Goal: Task Accomplishment & Management: Manage account settings

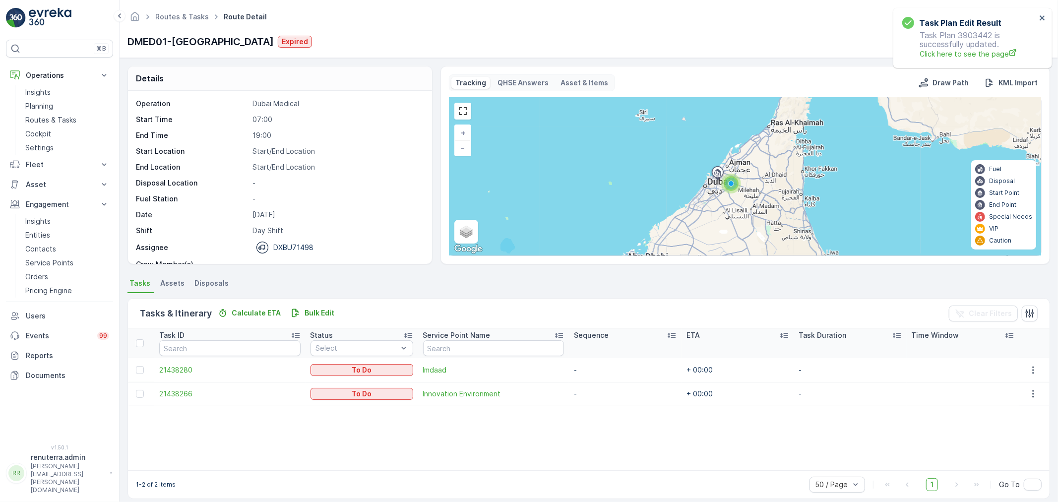
scroll to position [31, 0]
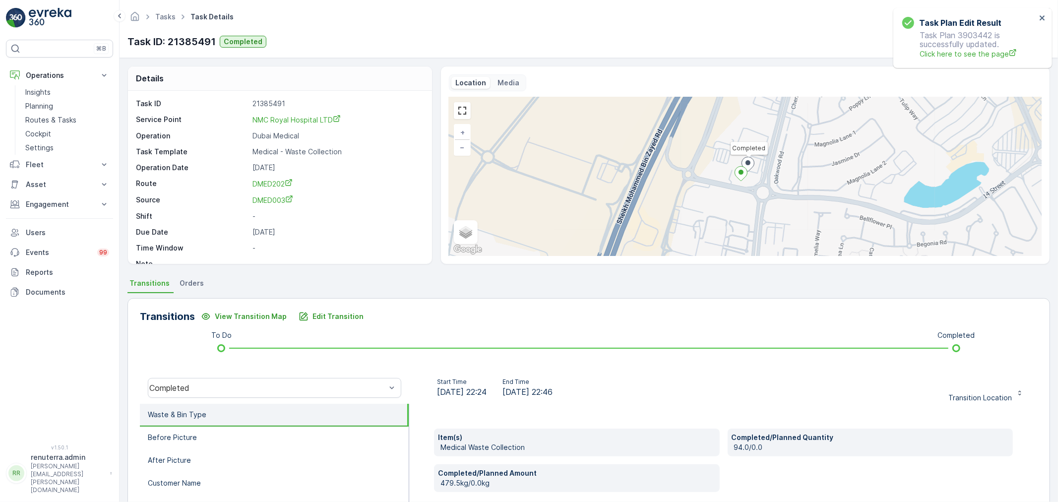
scroll to position [123, 0]
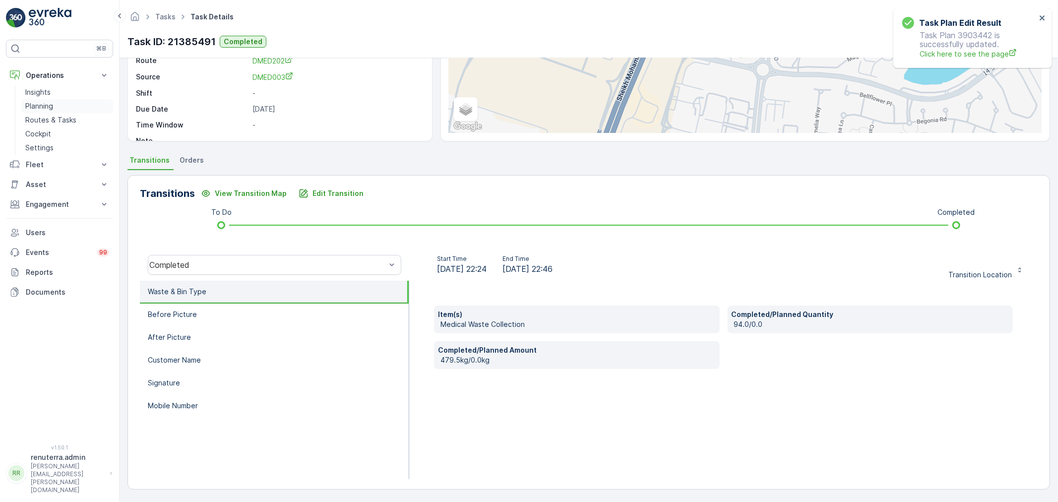
click at [35, 106] on p "Planning" at bounding box center [39, 106] width 28 height 10
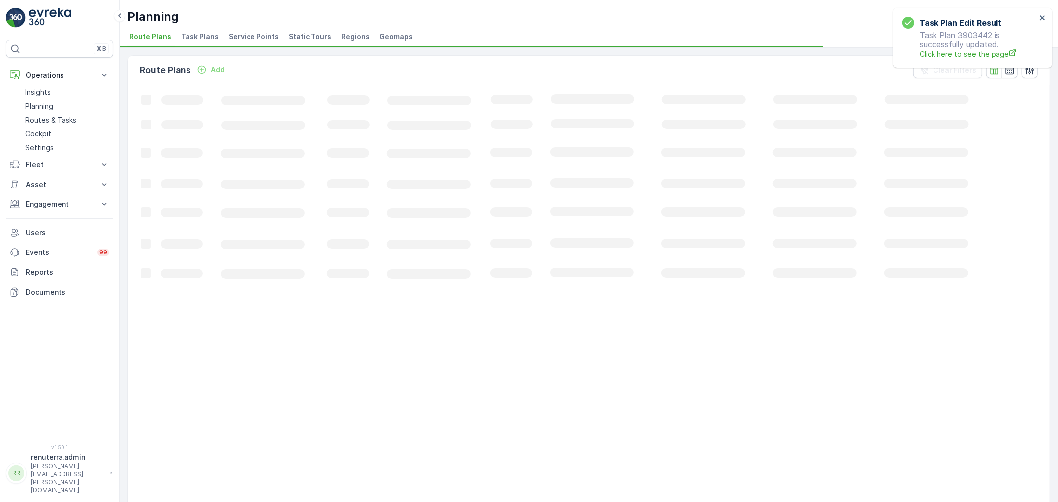
drag, startPoint x: 258, startPoint y: 36, endPoint x: 249, endPoint y: 44, distance: 12.4
click at [256, 40] on span "Service Points" at bounding box center [254, 37] width 50 height 10
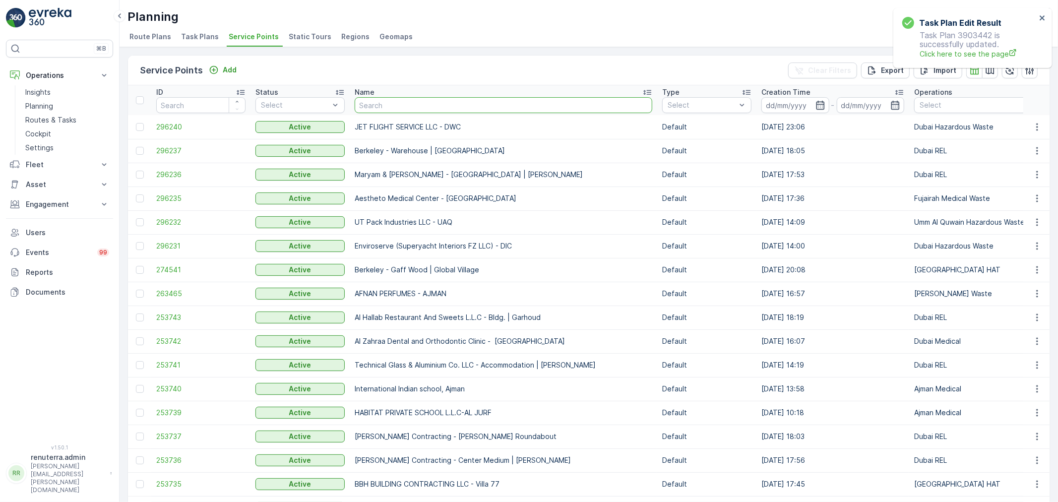
click at [394, 108] on input "text" at bounding box center [504, 105] width 298 height 16
type input "dot"
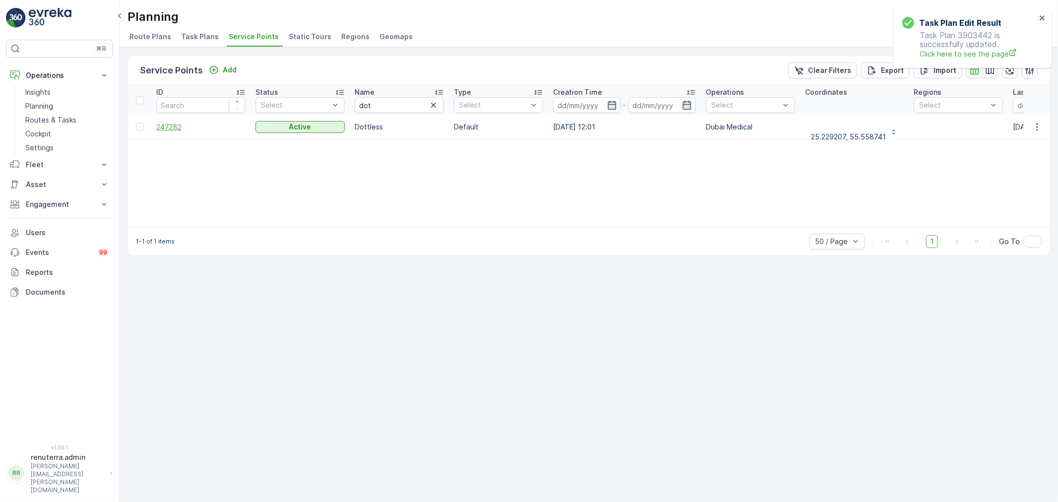
click at [171, 130] on span "247282" at bounding box center [200, 127] width 89 height 10
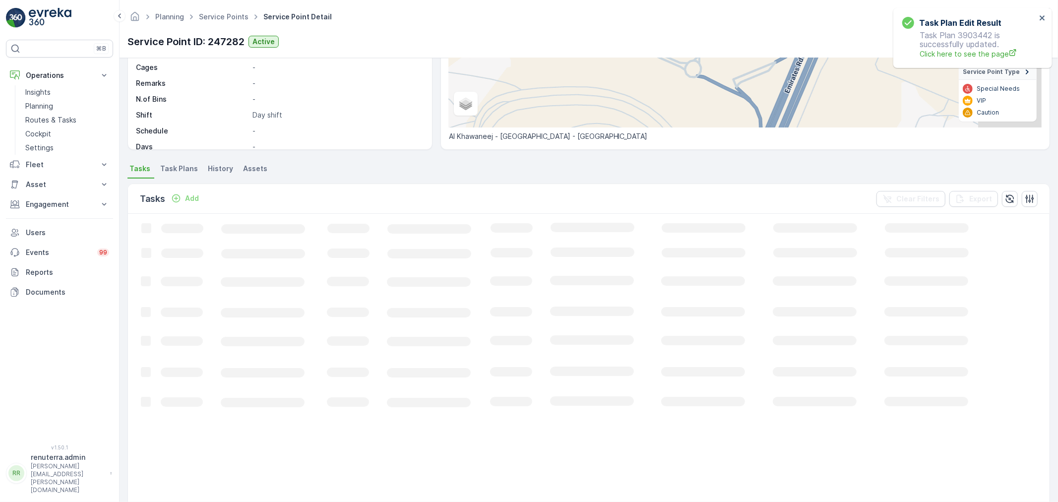
scroll to position [165, 0]
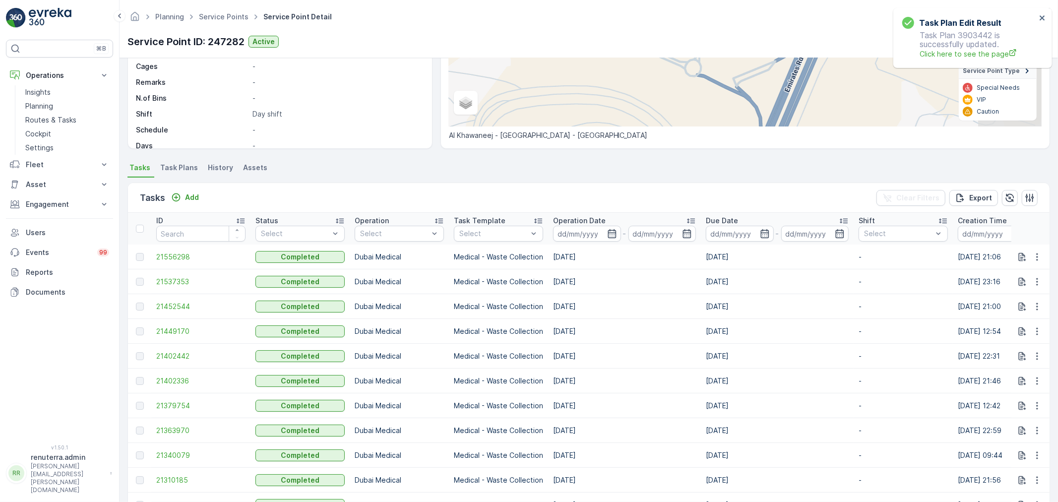
drag, startPoint x: 188, startPoint y: 212, endPoint x: 199, endPoint y: 205, distance: 13.1
click at [199, 204] on div "Tasks Add" at bounding box center [171, 198] width 63 height 14
click at [194, 200] on p "Add" at bounding box center [192, 197] width 14 height 10
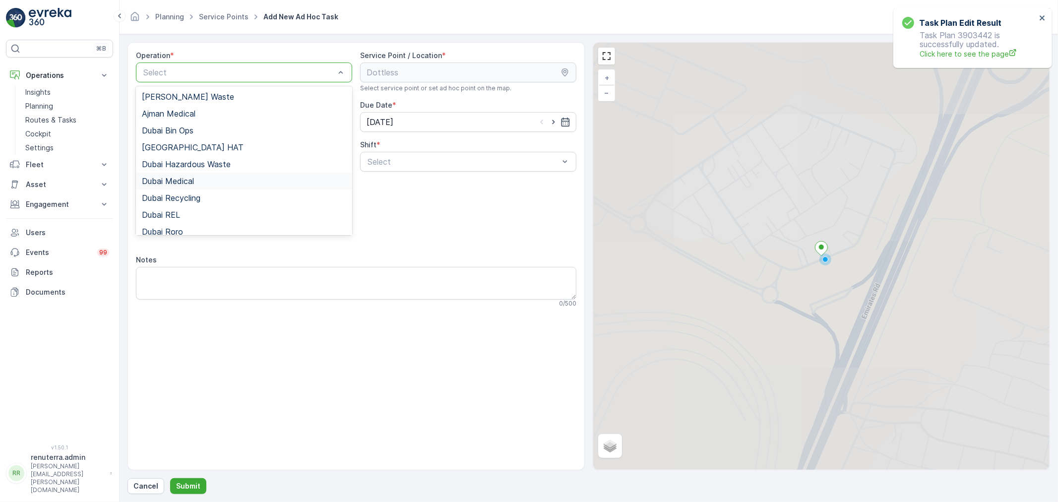
drag, startPoint x: 204, startPoint y: 178, endPoint x: 229, endPoint y: 180, distance: 24.9
click at [204, 179] on div "Dubai Medical" at bounding box center [244, 181] width 204 height 9
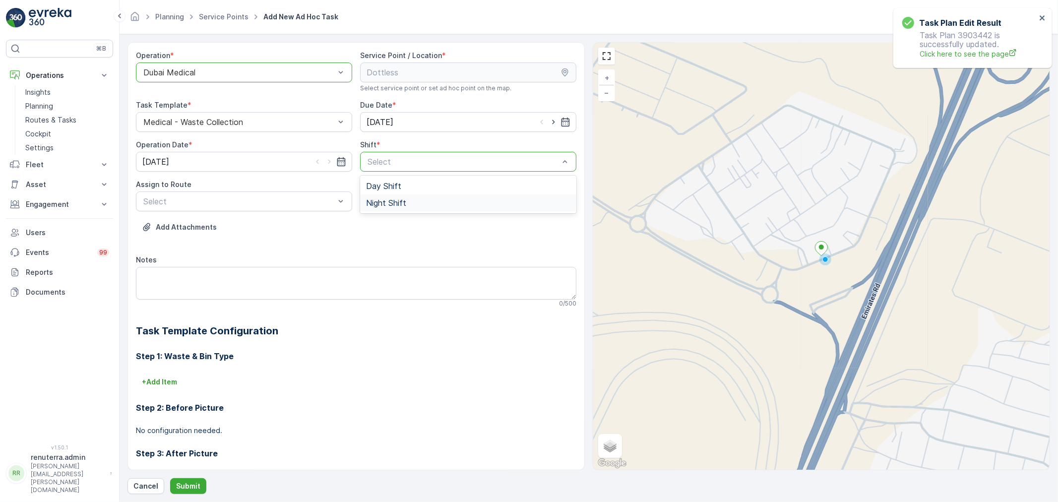
click at [406, 197] on div "Night Shift" at bounding box center [468, 202] width 216 height 17
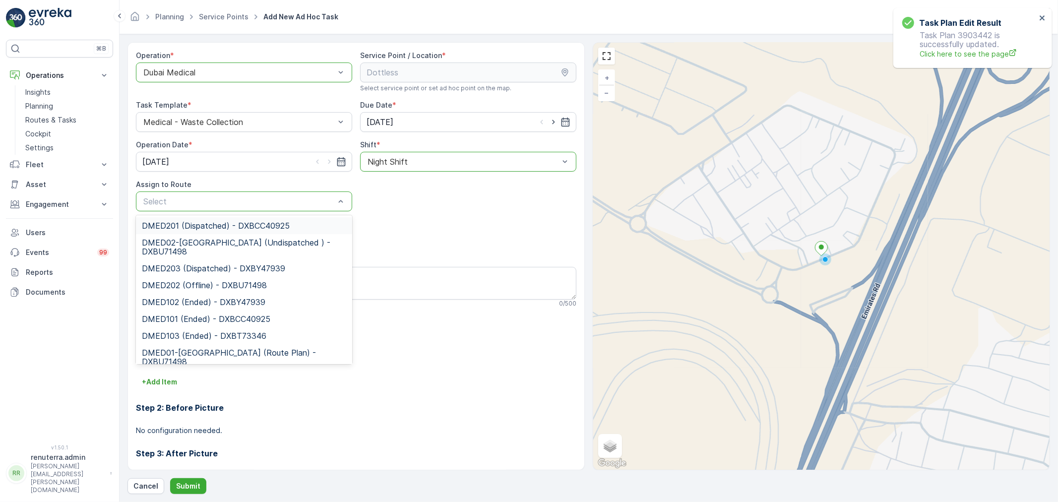
click at [271, 208] on div "Select" at bounding box center [244, 201] width 216 height 20
drag, startPoint x: 259, startPoint y: 235, endPoint x: 256, endPoint y: 282, distance: 46.8
click at [259, 237] on div "DMED02-Khawaneej Yard (Undispatched ) - DXBU71498" at bounding box center [244, 247] width 216 height 26
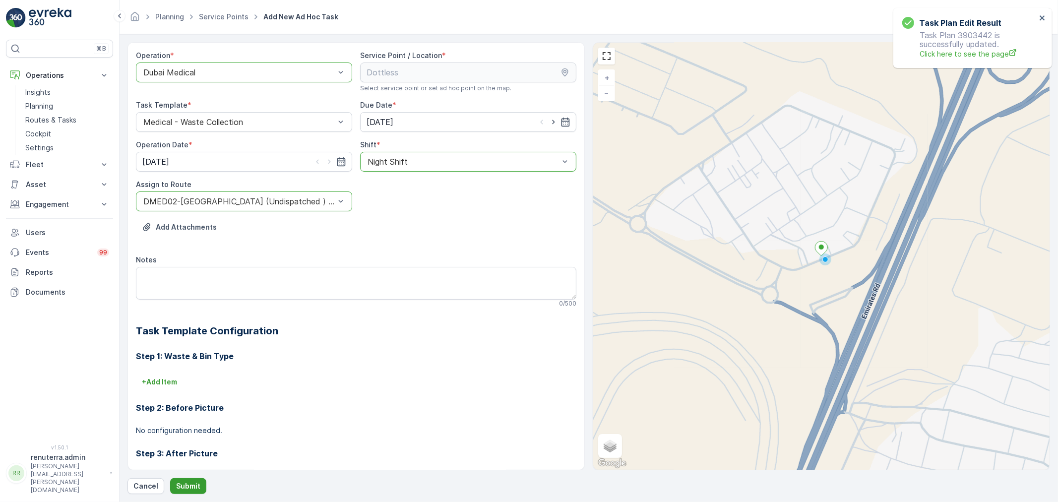
click at [199, 480] on button "Submit" at bounding box center [188, 486] width 36 height 16
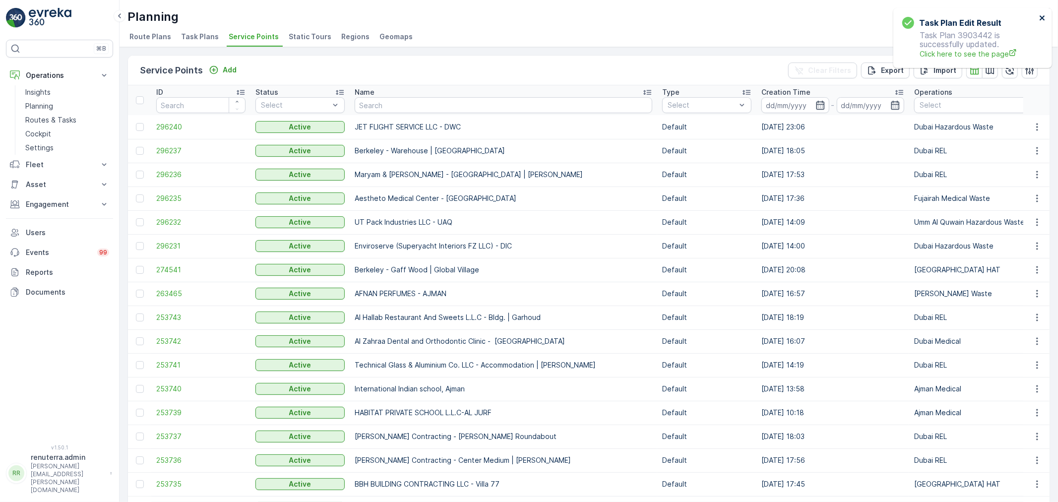
click at [1045, 17] on icon "close" at bounding box center [1042, 18] width 7 height 8
click at [56, 122] on p "Routes & Tasks" at bounding box center [50, 120] width 51 height 10
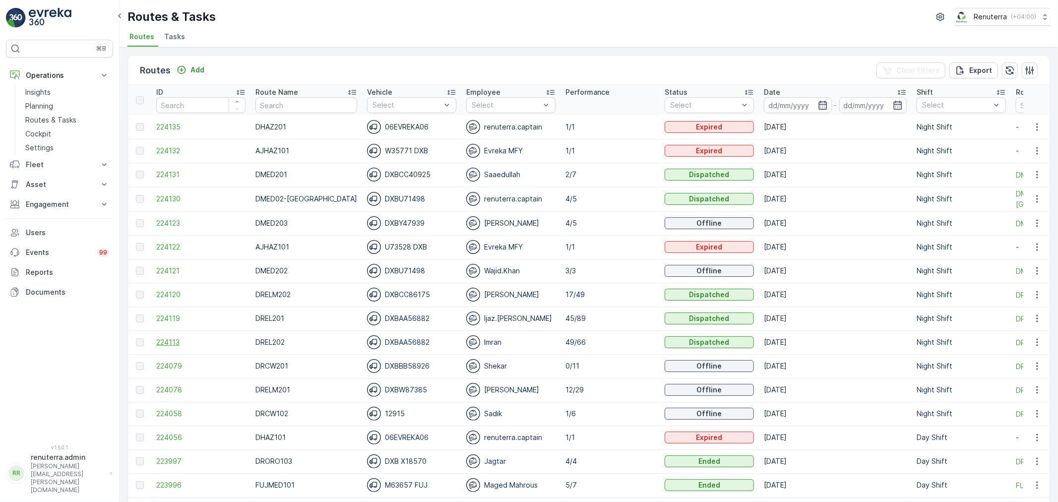
click at [163, 340] on span "224113" at bounding box center [200, 342] width 89 height 10
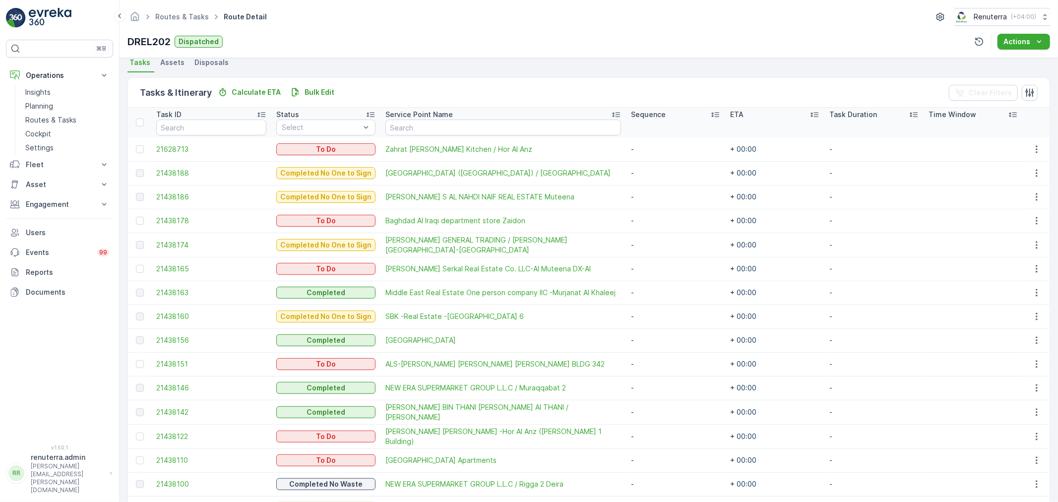
scroll to position [220, 0]
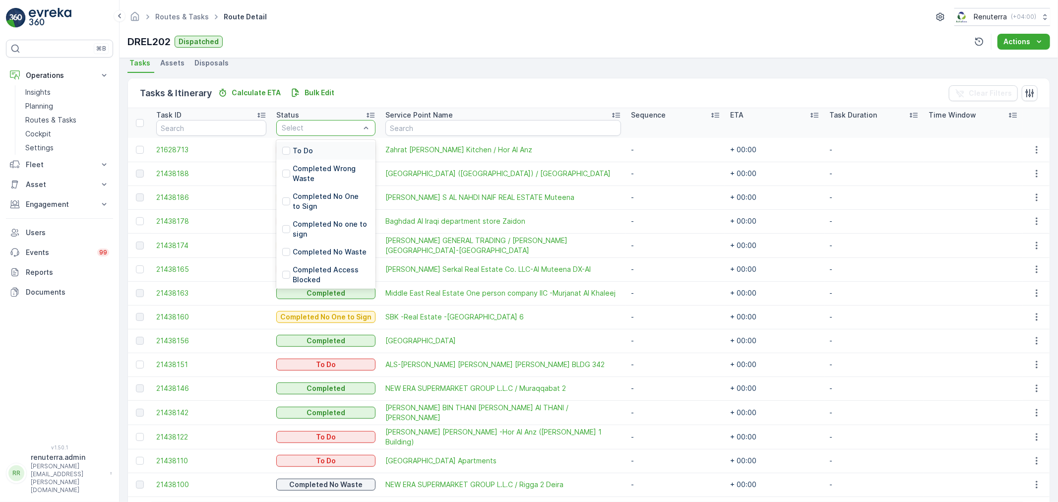
click at [287, 143] on div "To Do" at bounding box center [325, 151] width 99 height 18
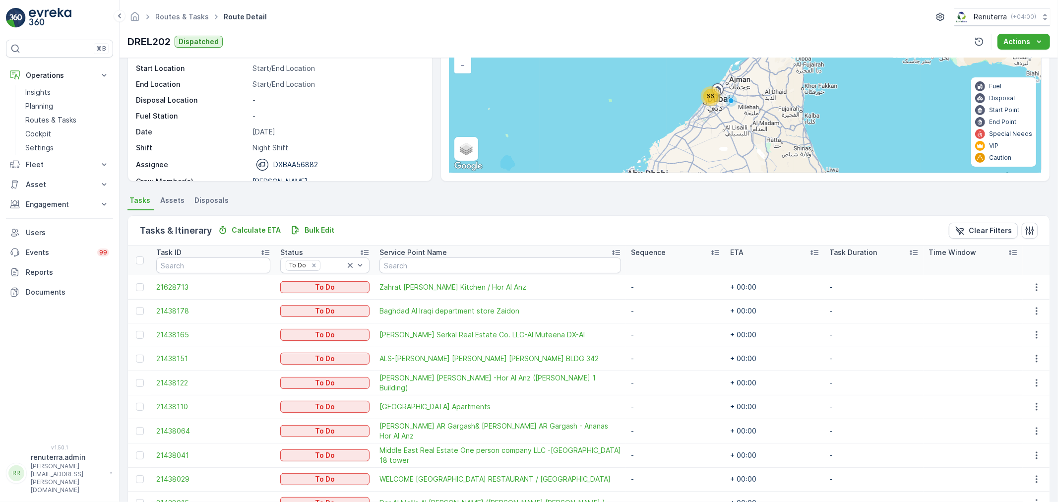
scroll to position [31, 0]
click at [399, 264] on input "text" at bounding box center [500, 265] width 242 height 16
type input "haju"
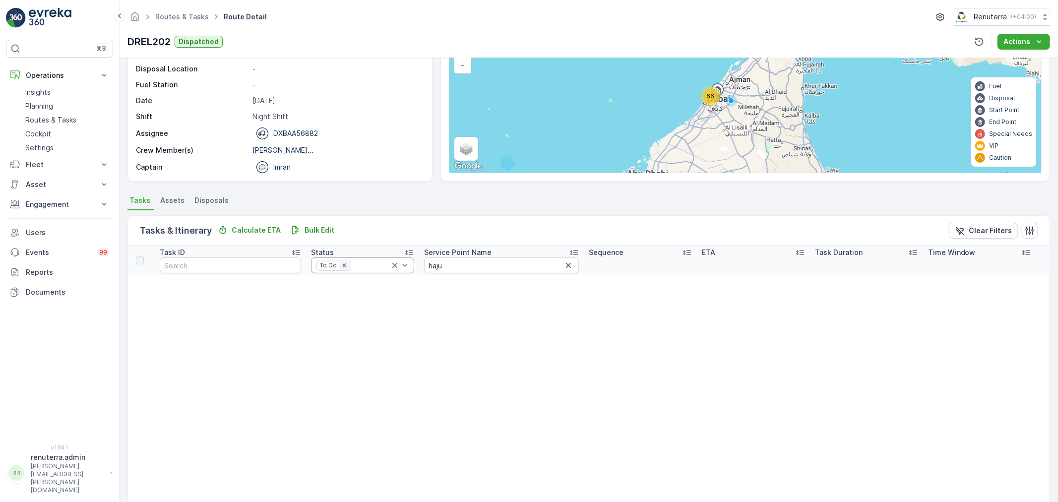
click at [343, 266] on icon "Remove To Do" at bounding box center [344, 264] width 3 height 3
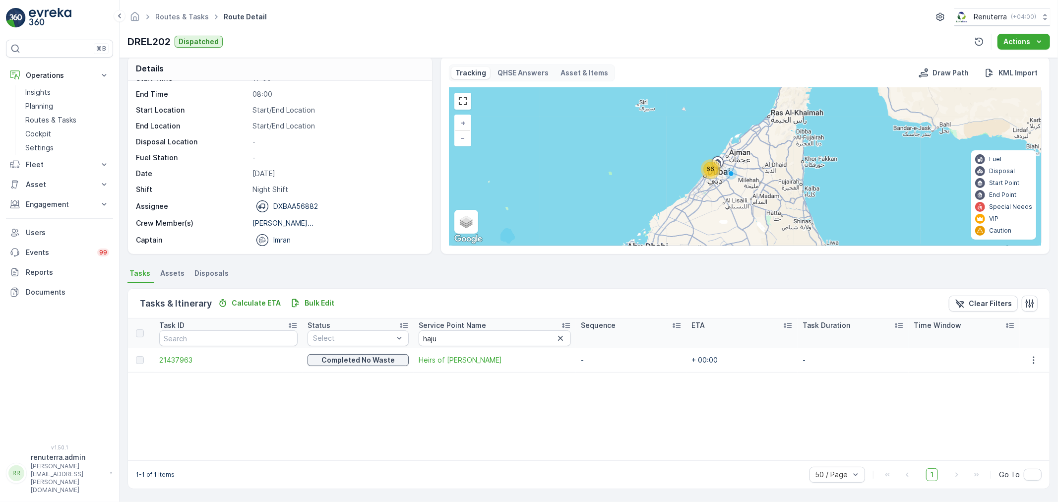
scroll to position [10, 0]
click at [180, 355] on span "21437963" at bounding box center [228, 360] width 139 height 10
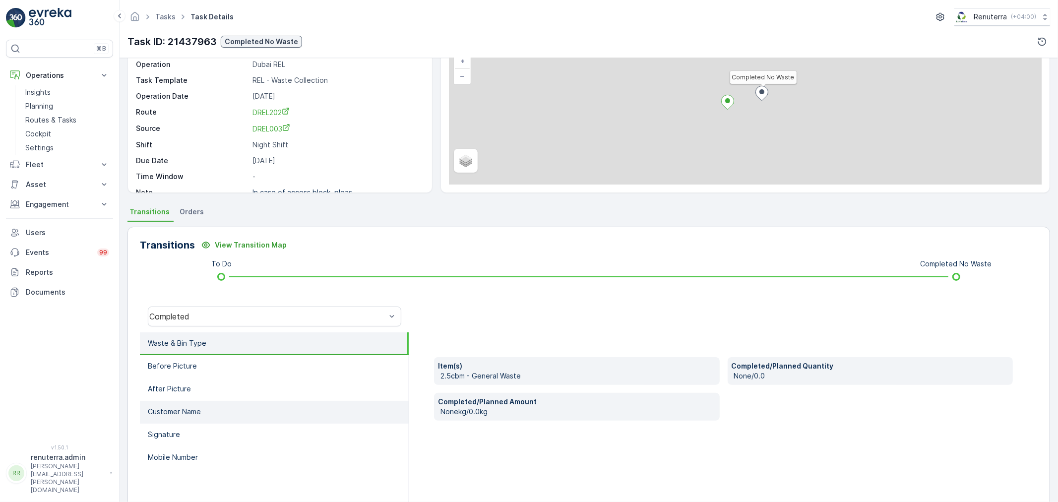
scroll to position [123, 0]
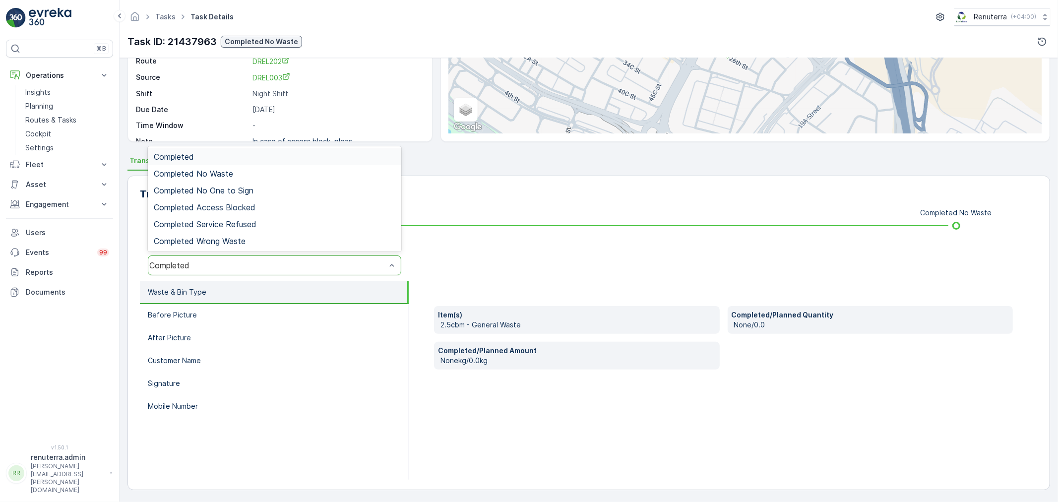
click at [231, 259] on div "Completed" at bounding box center [274, 265] width 253 height 20
click at [212, 175] on span "Completed No Waste" at bounding box center [193, 173] width 79 height 9
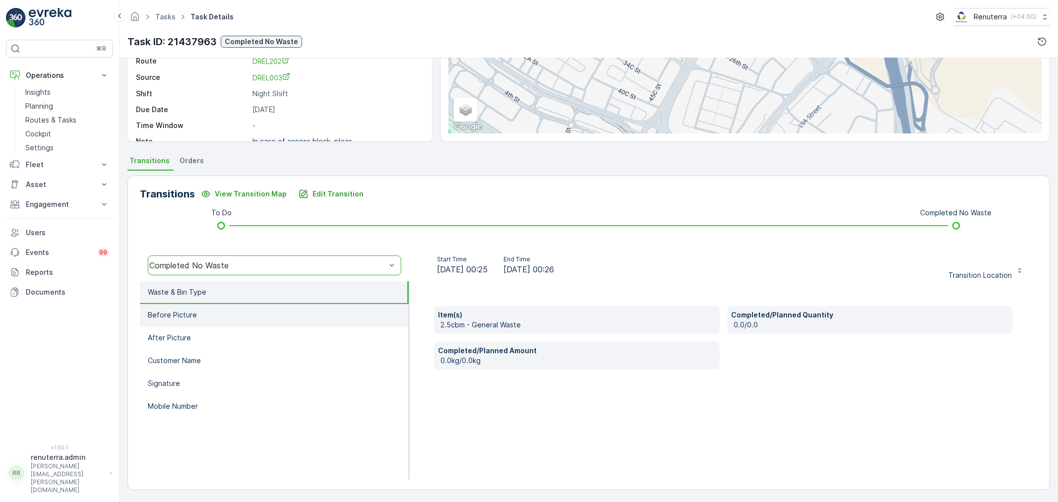
click at [253, 314] on li "Before Picture" at bounding box center [274, 315] width 269 height 23
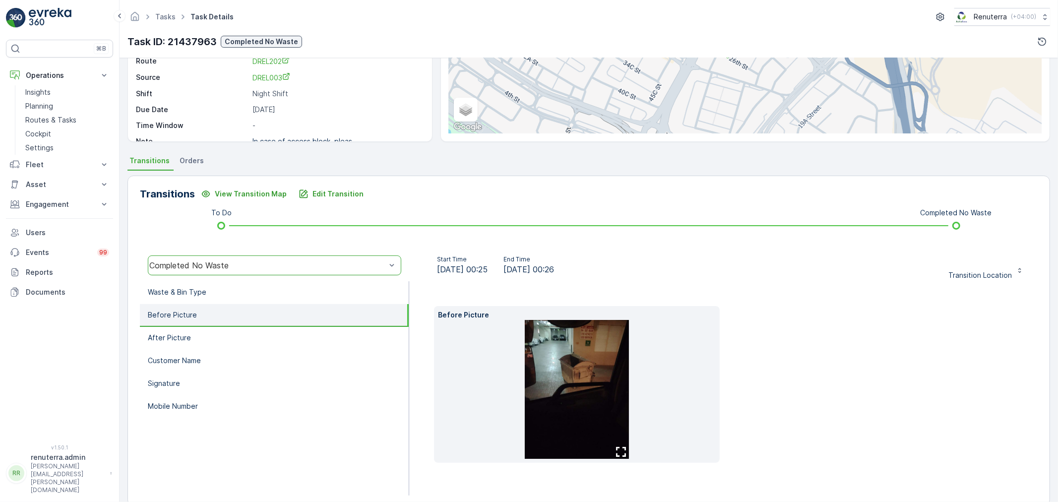
click at [584, 379] on img at bounding box center [577, 389] width 104 height 139
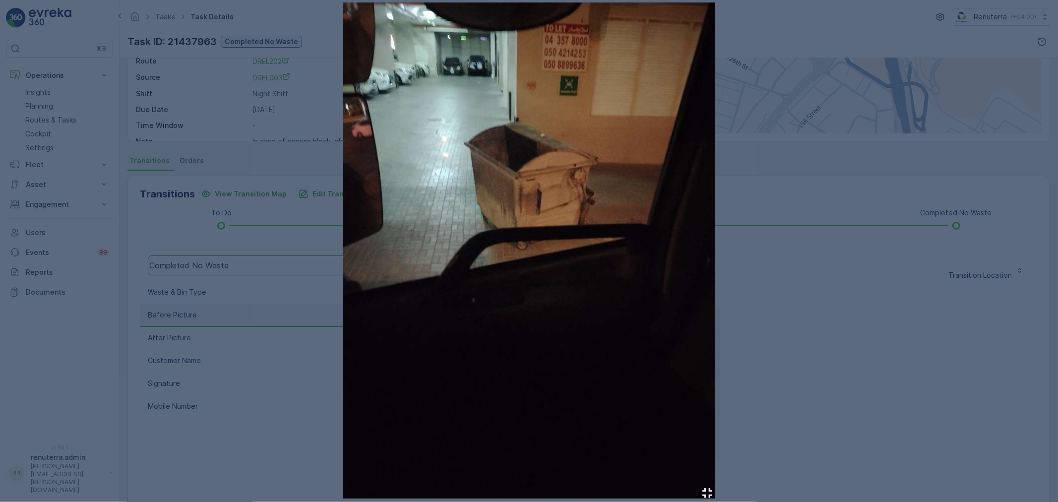
click at [913, 281] on div at bounding box center [529, 251] width 1058 height 502
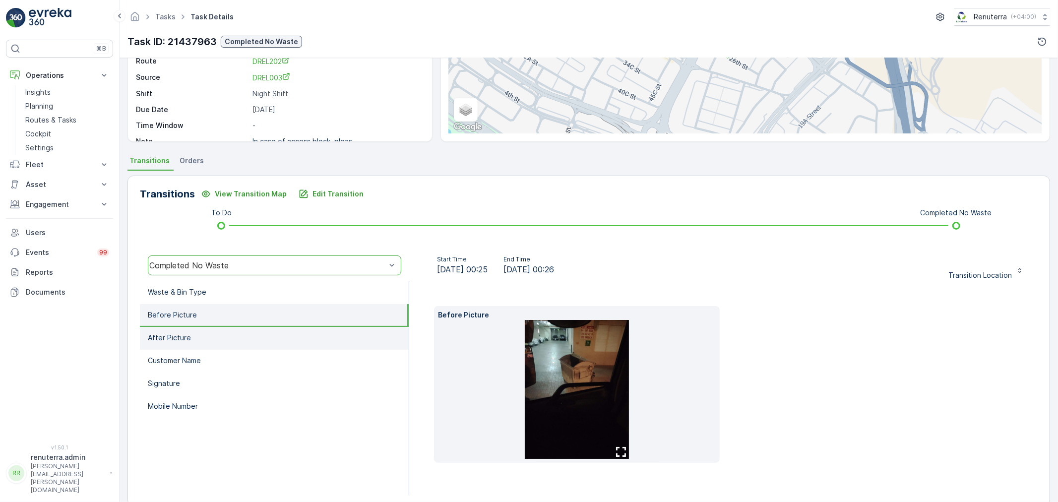
click at [199, 343] on li "After Picture" at bounding box center [274, 338] width 269 height 23
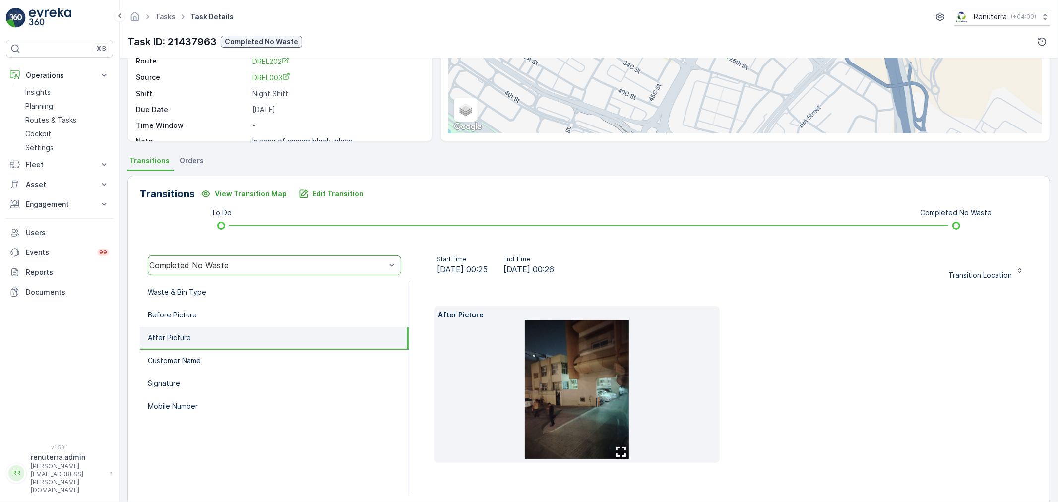
click at [541, 392] on img at bounding box center [577, 389] width 104 height 139
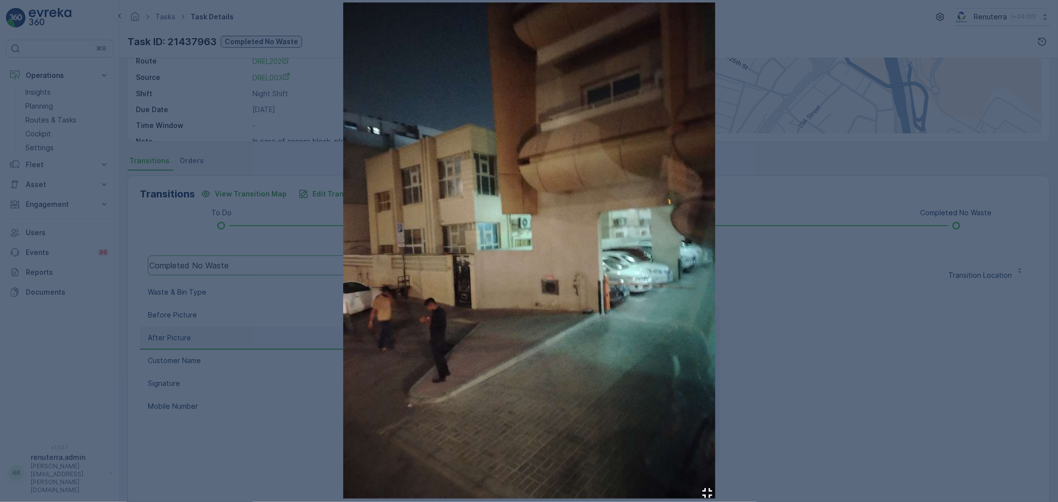
click at [825, 344] on div at bounding box center [529, 251] width 1058 height 502
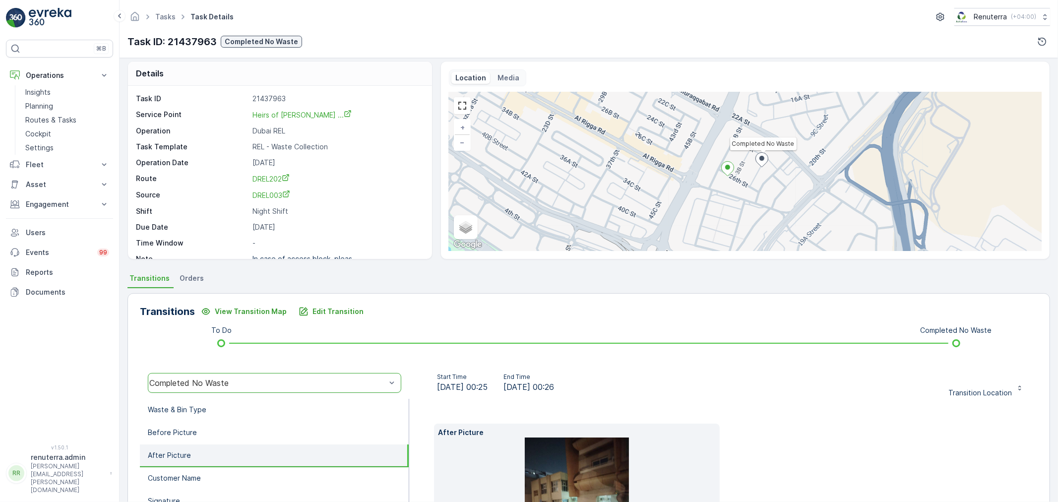
scroll to position [0, 0]
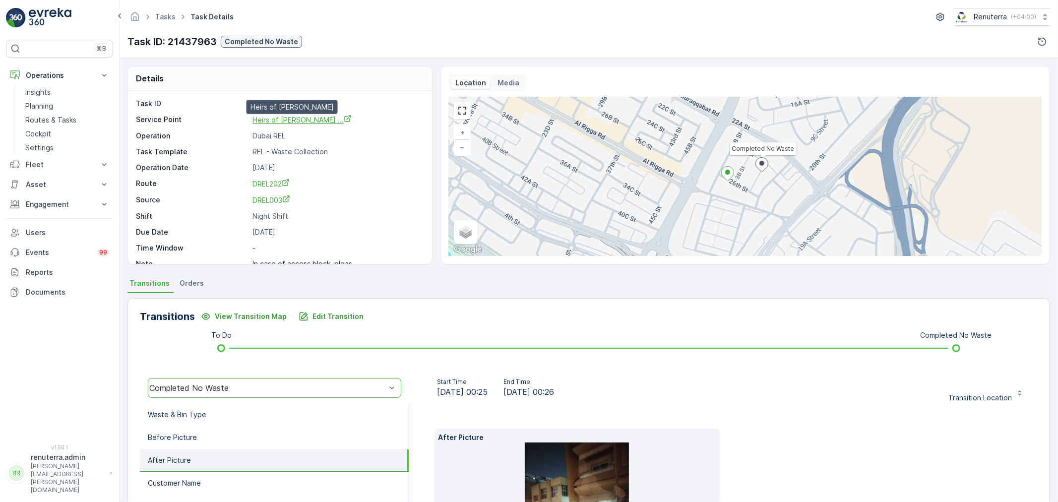
click at [282, 120] on span "Heirs of Haju Mohammad Zainal ..." at bounding box center [302, 120] width 99 height 8
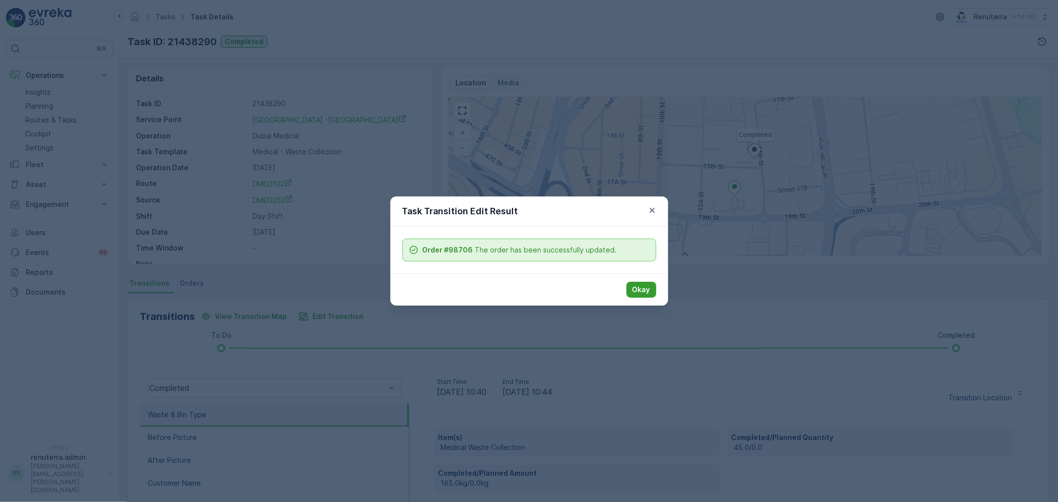
click at [655, 285] on div "Okay" at bounding box center [642, 290] width 30 height 16
click at [650, 286] on p "Okay" at bounding box center [641, 290] width 18 height 10
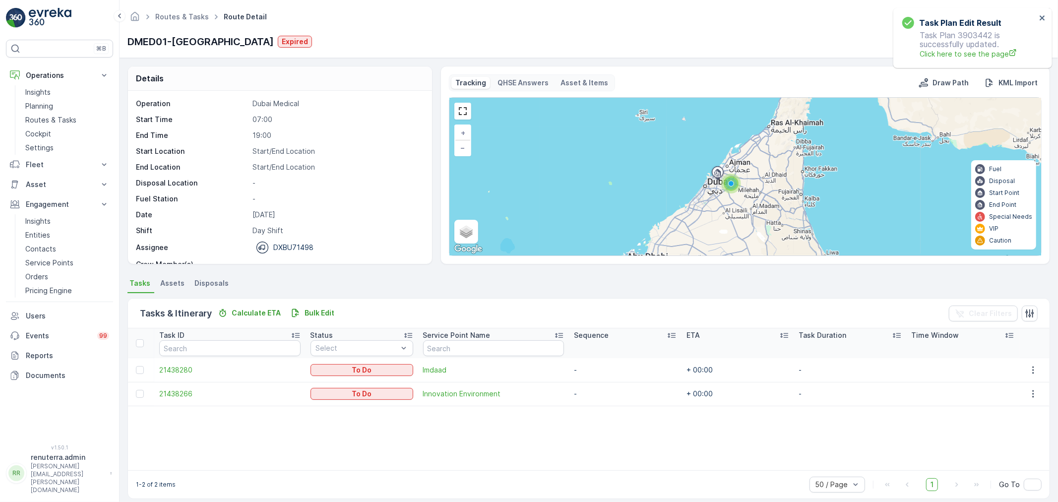
scroll to position [31, 0]
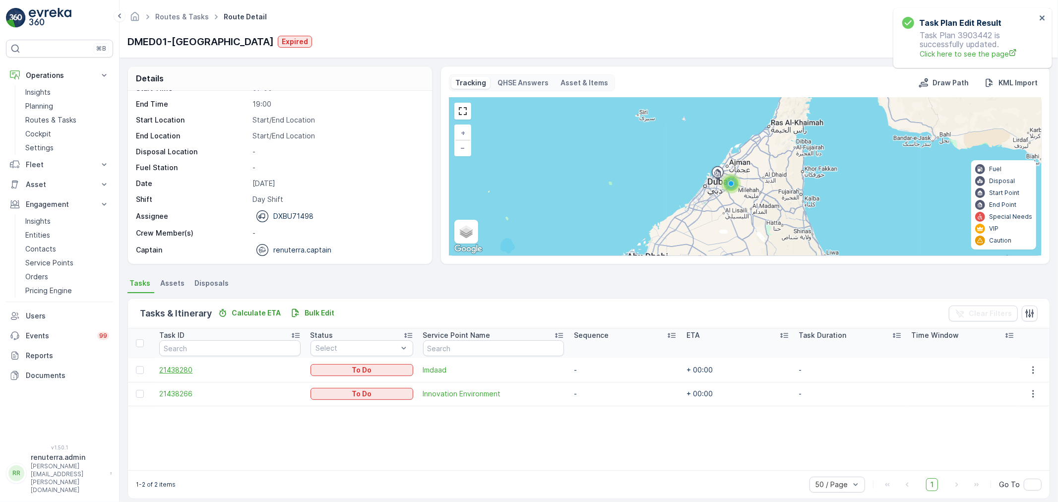
click at [187, 366] on span "21438280" at bounding box center [229, 370] width 141 height 10
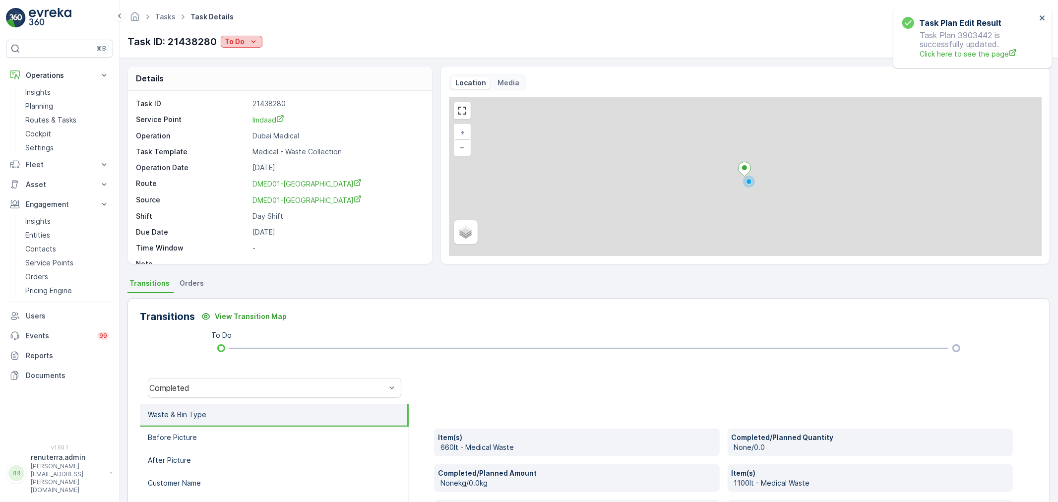
click at [251, 36] on button "To Do" at bounding box center [242, 42] width 42 height 12
click at [242, 47] on button "To Do" at bounding box center [242, 42] width 42 height 12
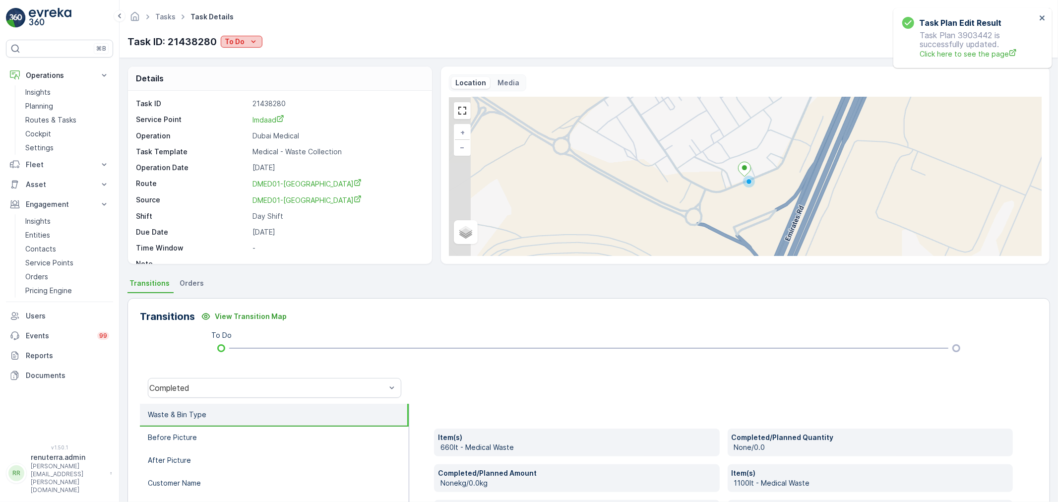
click at [242, 47] on button "To Do" at bounding box center [242, 42] width 42 height 12
click at [239, 62] on div "Completed" at bounding box center [274, 57] width 103 height 14
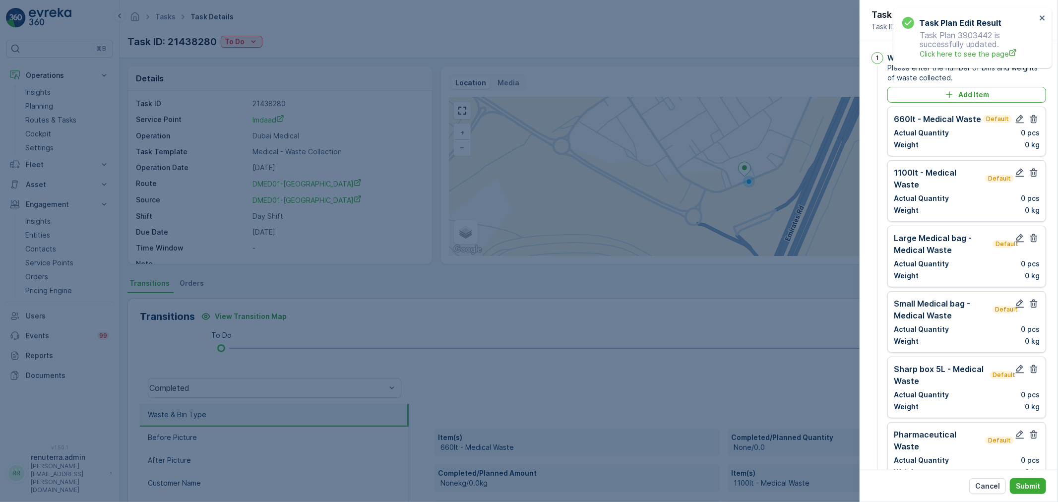
click at [1040, 118] on div "660lt - Medical Waste Default Actual Quantity 0 pcs Weight 0 kg" at bounding box center [966, 132] width 159 height 50
click at [1040, 117] on div "660lt - Medical Waste Default Actual Quantity 0 pcs Weight 0 kg" at bounding box center [966, 132] width 159 height 50
click at [1037, 117] on button "button" at bounding box center [1034, 119] width 12 height 12
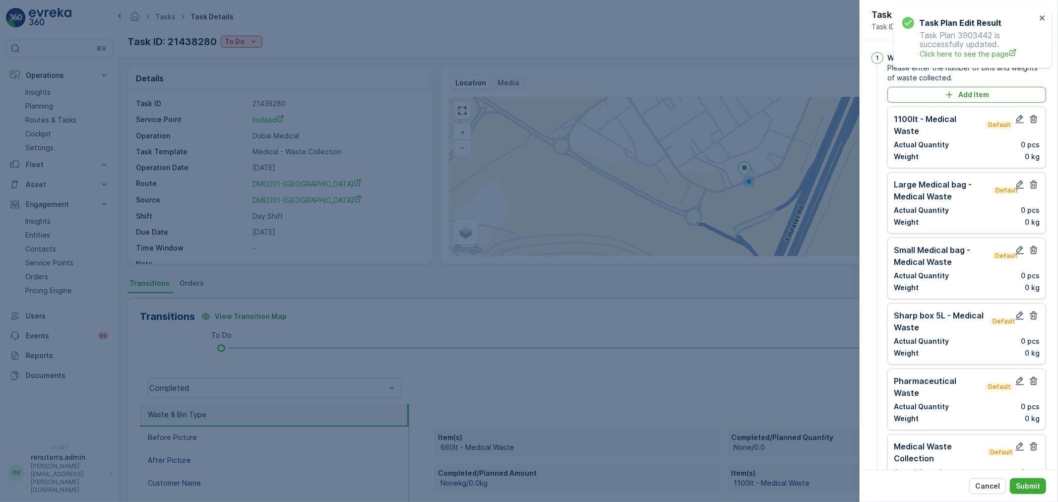
click at [1037, 117] on button "button" at bounding box center [1034, 119] width 12 height 12
click at [1037, 179] on button "button" at bounding box center [1034, 185] width 12 height 12
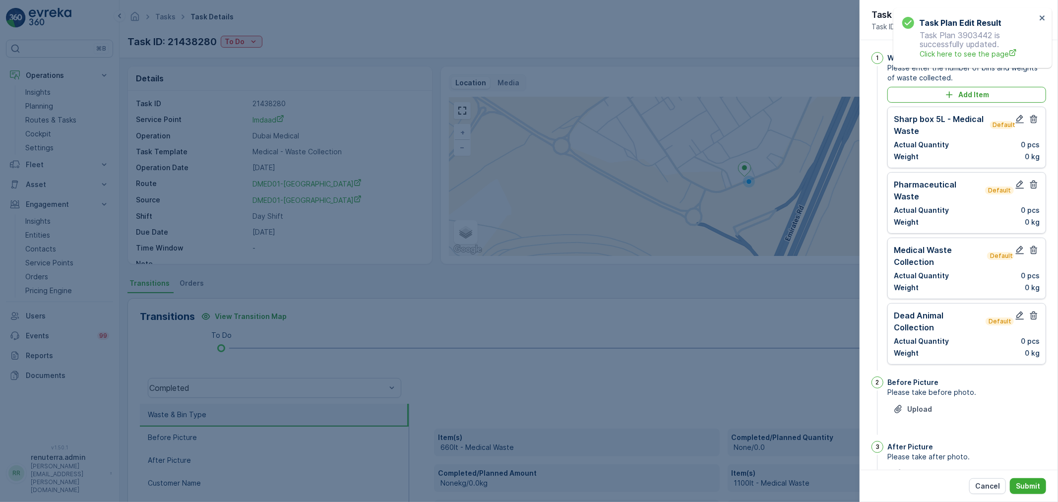
click at [1037, 117] on button "button" at bounding box center [1034, 119] width 12 height 12
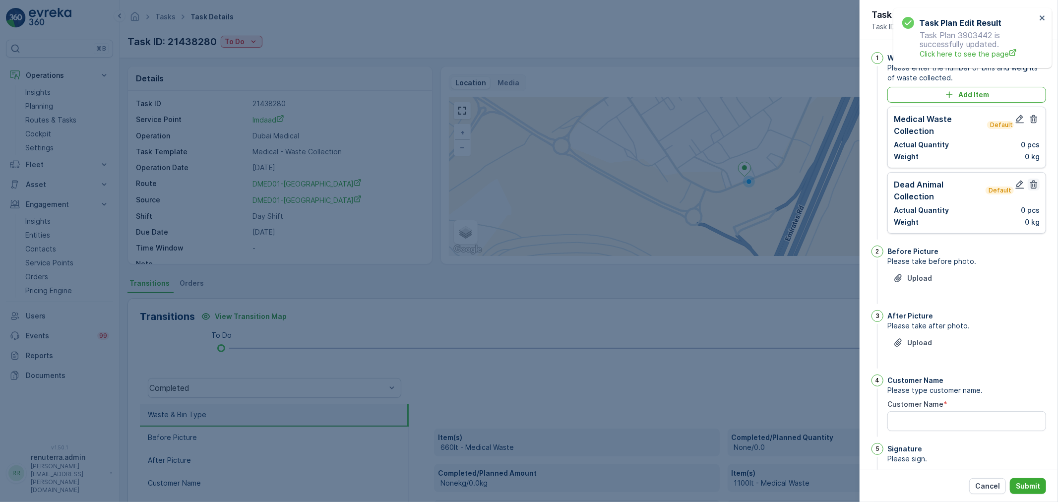
click at [1029, 185] on icon "button" at bounding box center [1034, 185] width 10 height 10
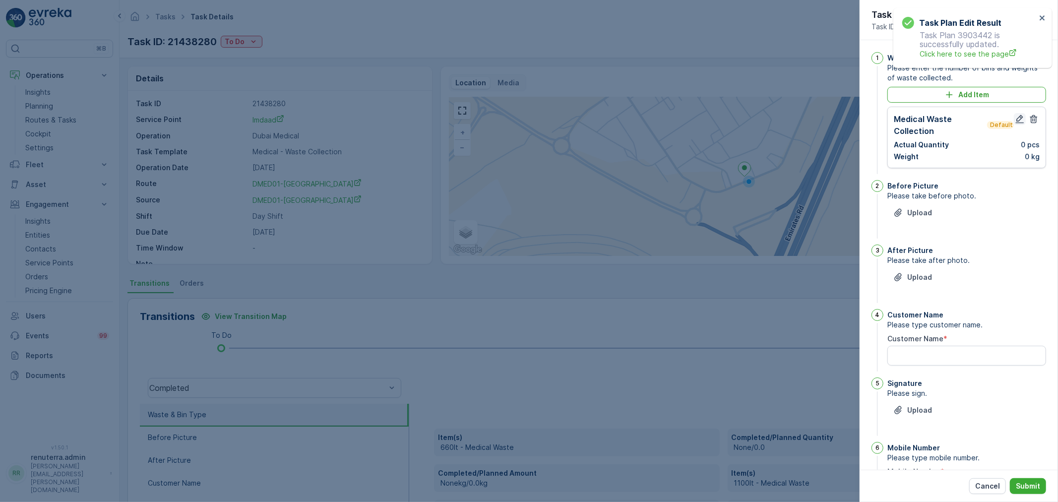
click at [1017, 121] on icon "button" at bounding box center [1020, 119] width 8 height 8
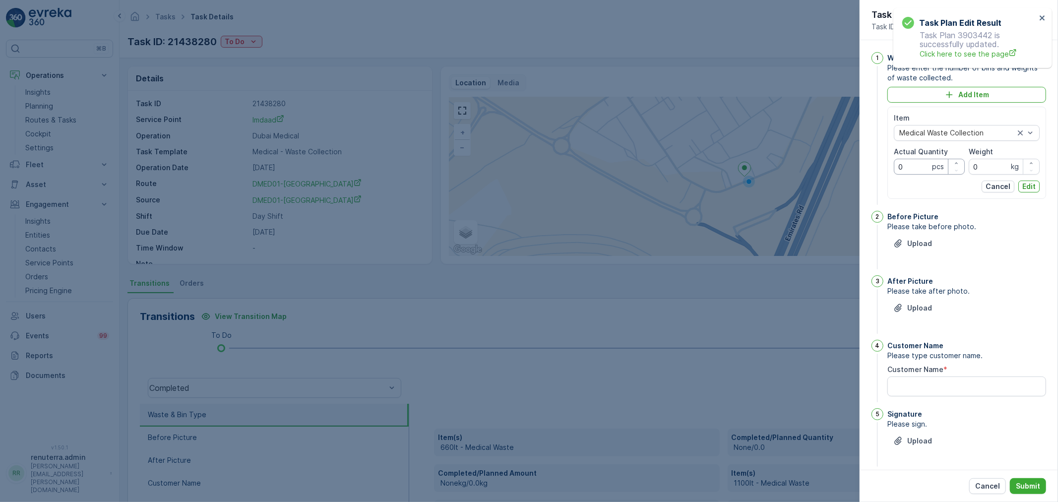
click at [904, 169] on Quantity "0" at bounding box center [929, 167] width 71 height 16
click at [914, 164] on Quantity "0" at bounding box center [929, 167] width 71 height 16
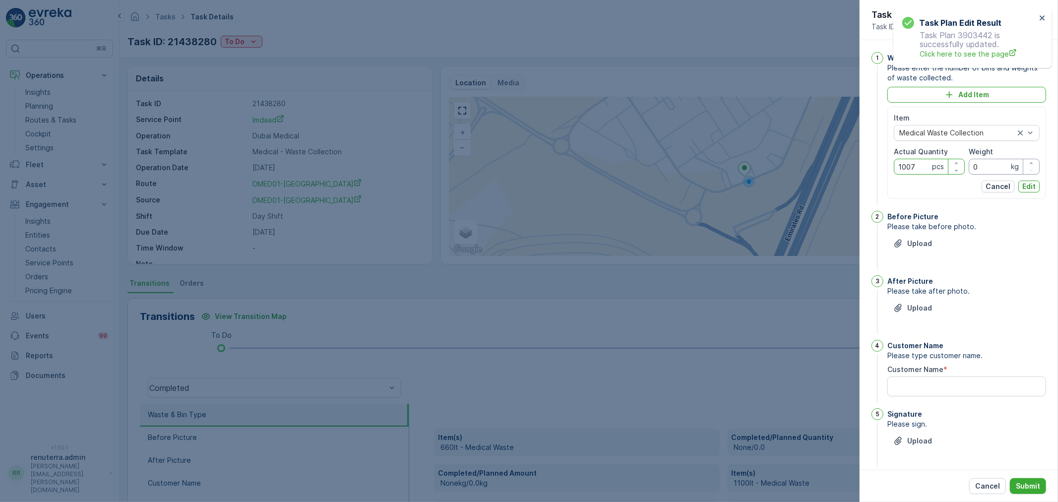
type Quantity "1007"
click at [995, 169] on input "0" at bounding box center [1004, 167] width 71 height 16
type input "1146"
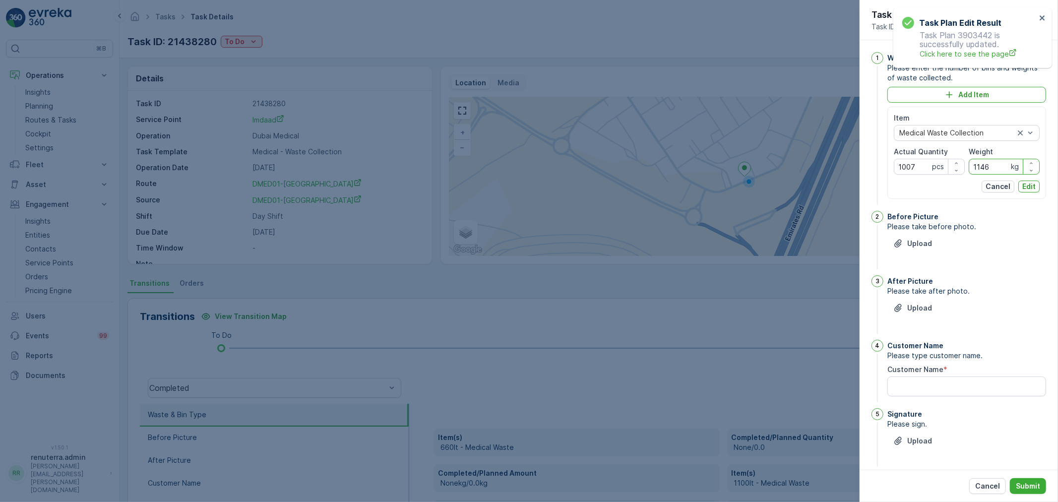
drag, startPoint x: 1019, startPoint y: 190, endPoint x: 1012, endPoint y: 192, distance: 7.8
click at [1021, 190] on button "Edit" at bounding box center [1028, 187] width 21 height 12
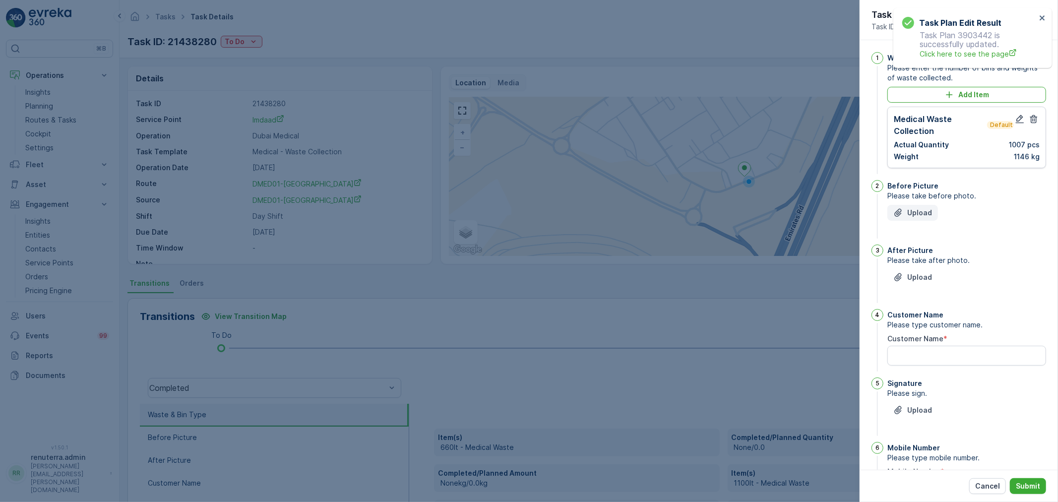
click at [919, 213] on p "Upload" at bounding box center [919, 213] width 25 height 10
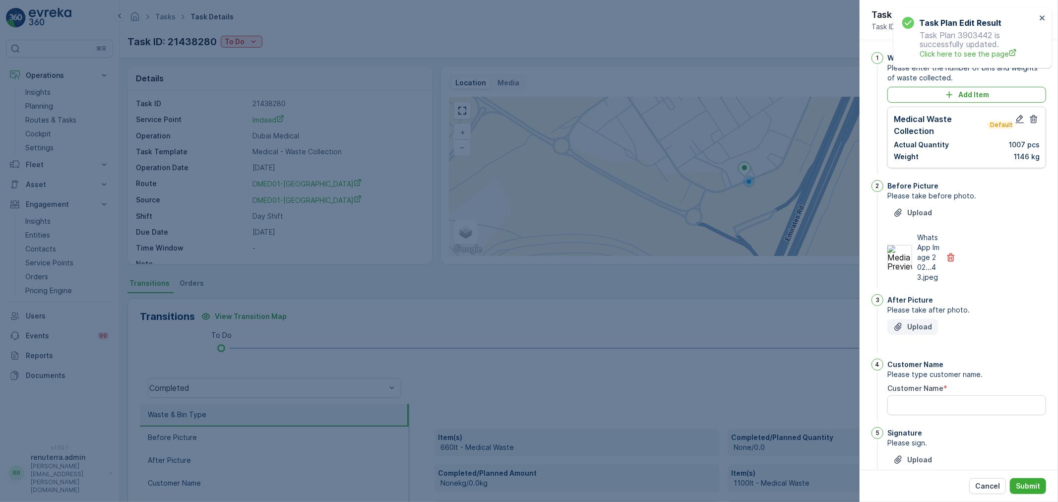
click at [919, 332] on p "Upload" at bounding box center [919, 327] width 25 height 10
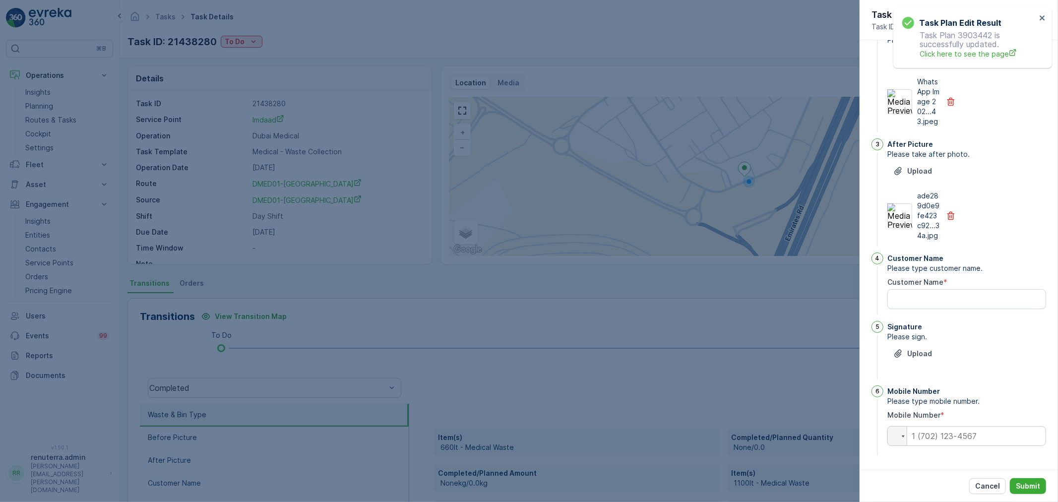
scroll to position [176, 0]
click at [940, 309] on div "Customer Name Please type customer name. Customer Name *" at bounding box center [966, 285] width 159 height 64
click at [941, 304] on Name "Customer Name" at bounding box center [966, 299] width 159 height 20
type Name "ghayas"
click at [920, 361] on button "Upload" at bounding box center [912, 354] width 51 height 16
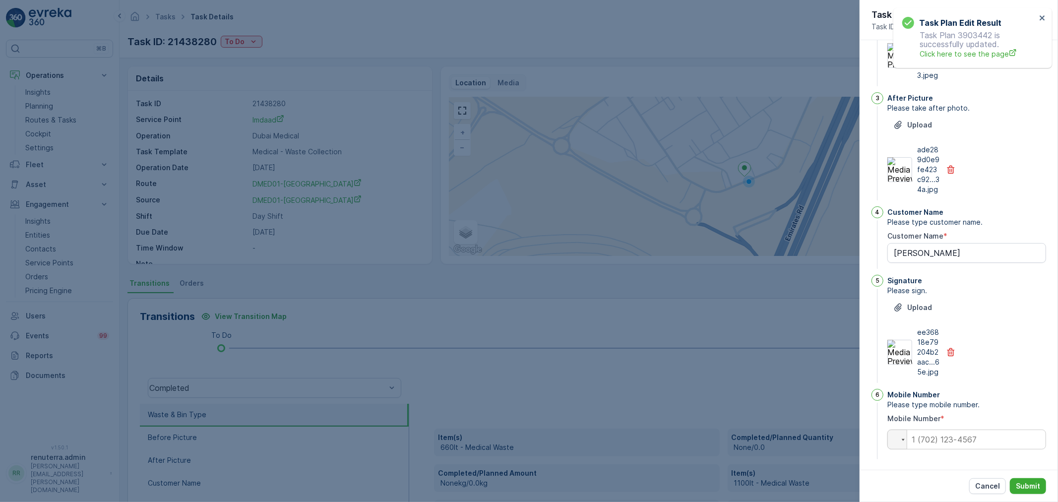
scroll to position [225, 0]
click at [967, 437] on input "tel" at bounding box center [966, 436] width 159 height 20
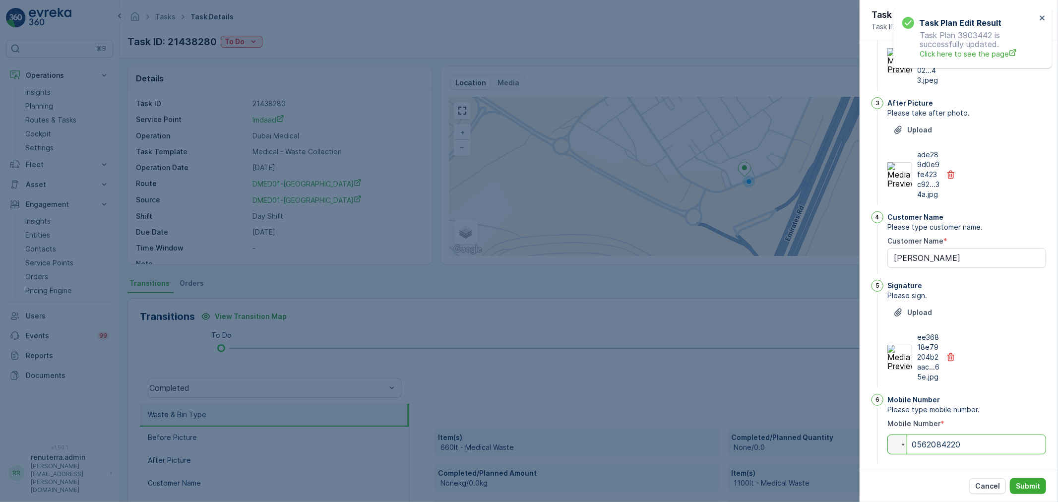
scroll to position [170, 0]
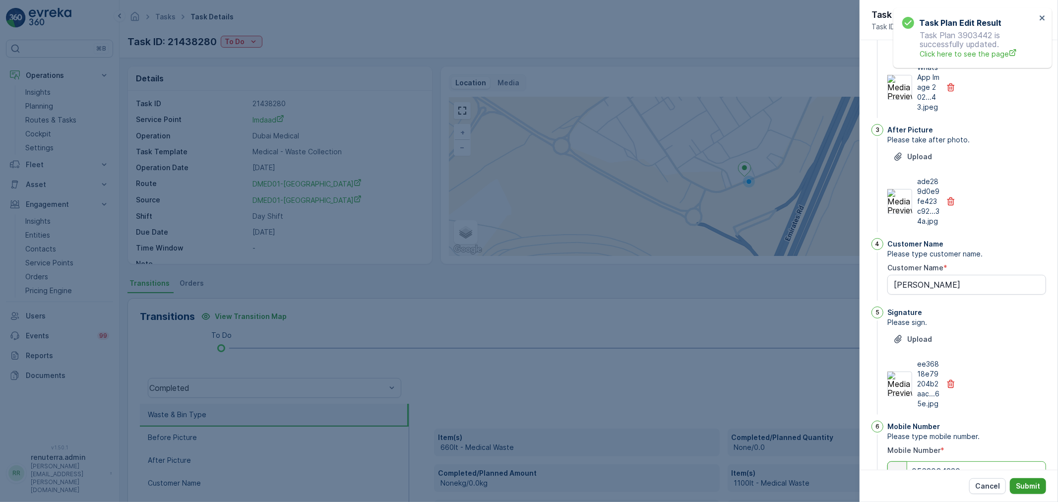
type input "0562084220"
click at [1032, 484] on p "Submit" at bounding box center [1028, 486] width 24 height 10
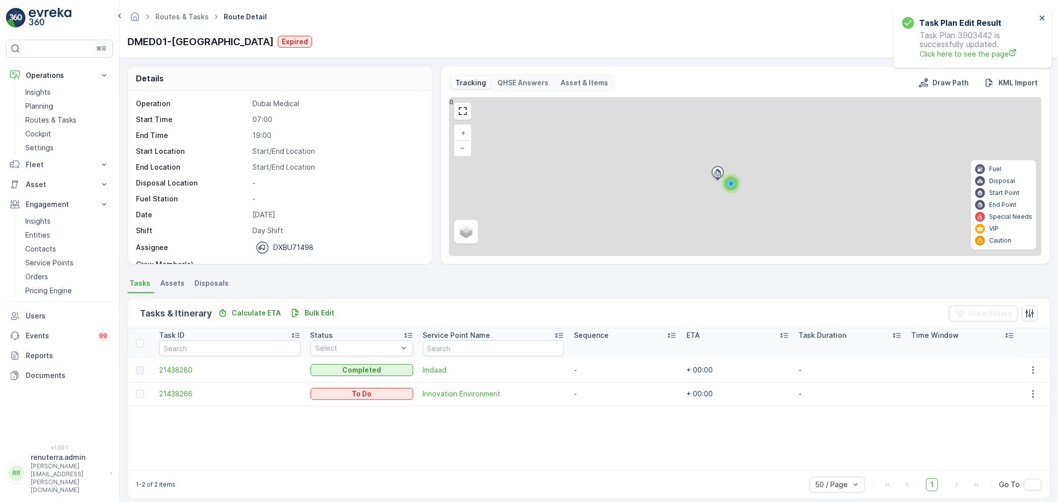
scroll to position [9, 0]
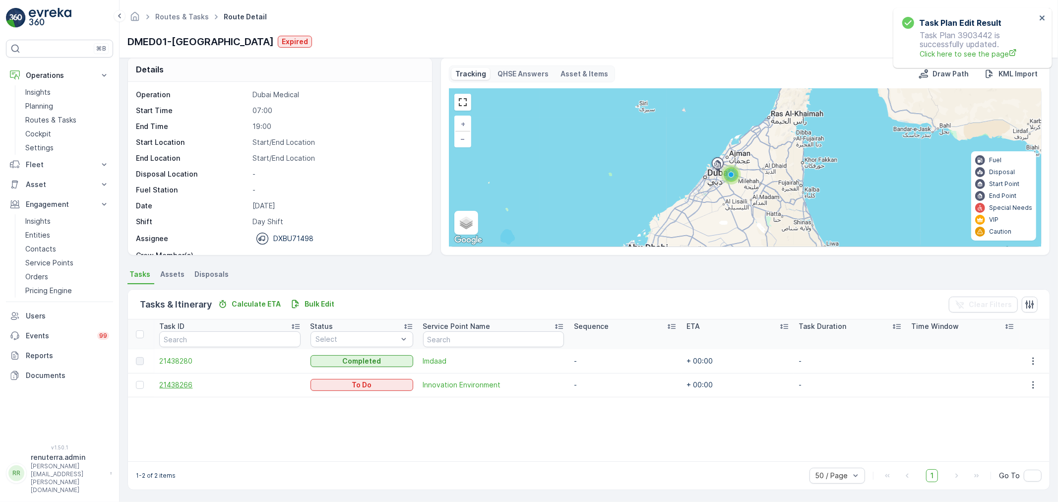
click at [182, 384] on span "21438266" at bounding box center [229, 385] width 141 height 10
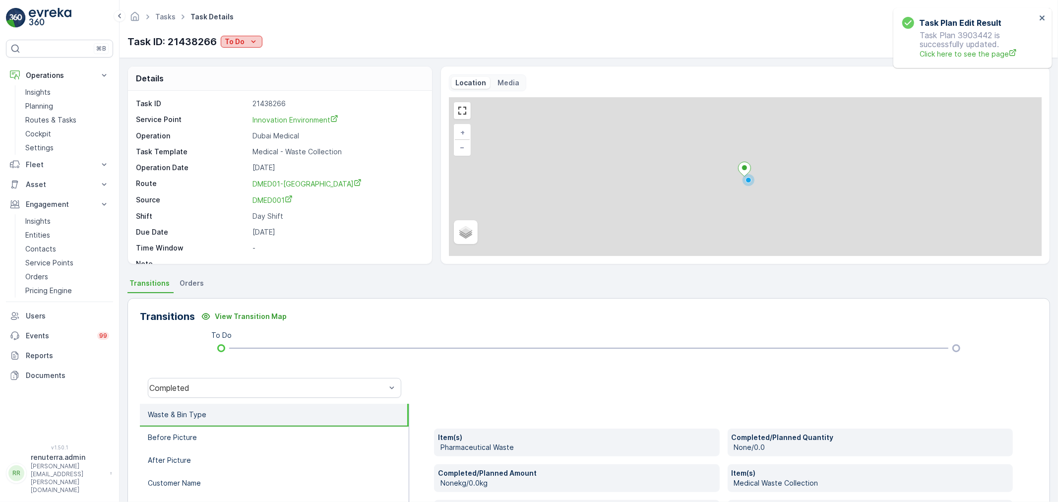
click at [243, 43] on p "To Do" at bounding box center [235, 42] width 20 height 10
click at [241, 52] on span "Completed" at bounding box center [245, 57] width 37 height 10
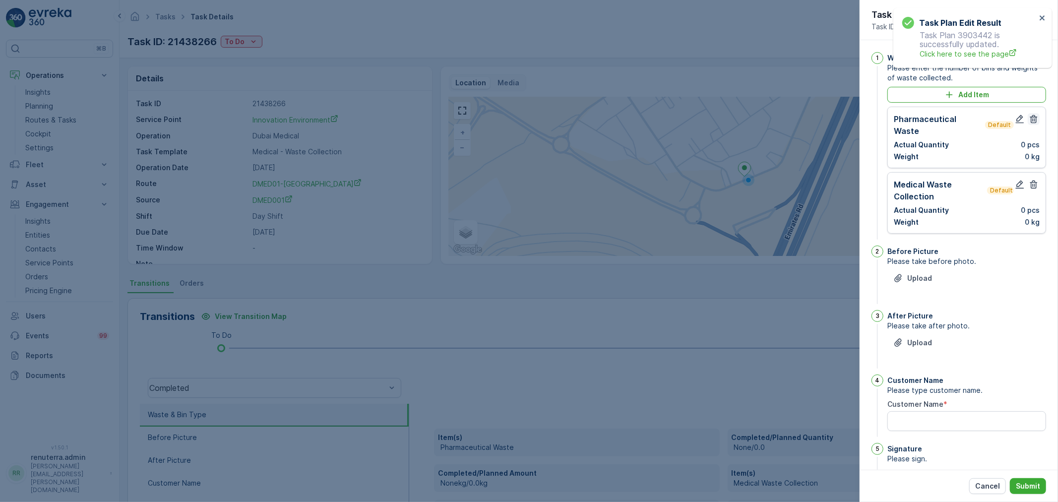
click at [1030, 120] on icon "button" at bounding box center [1033, 119] width 7 height 8
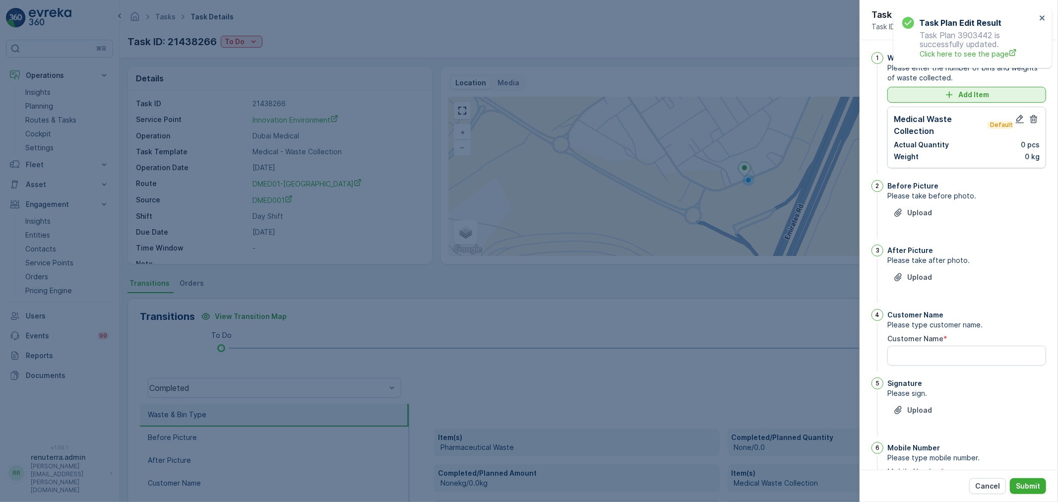
click at [962, 93] on p "Add Item" at bounding box center [973, 95] width 31 height 10
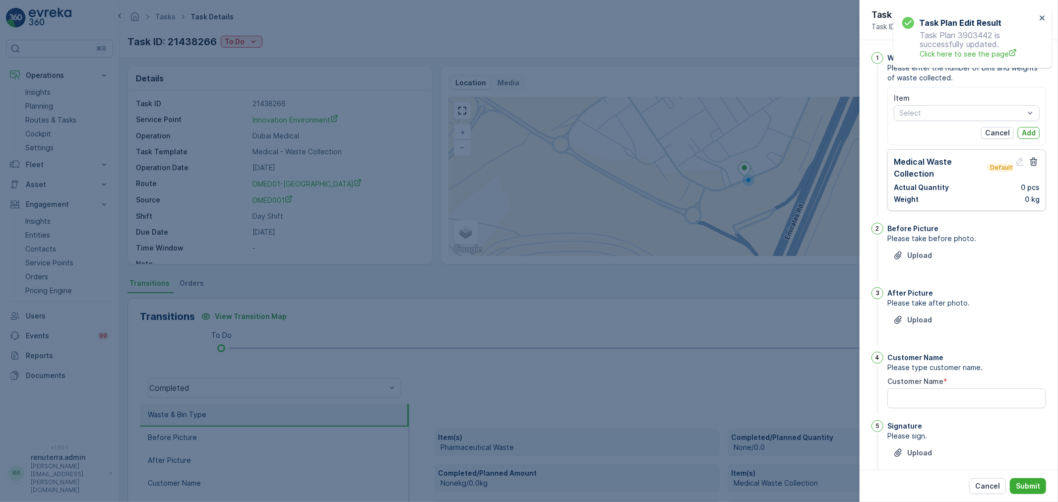
click at [990, 134] on p "Cancel" at bounding box center [997, 133] width 25 height 10
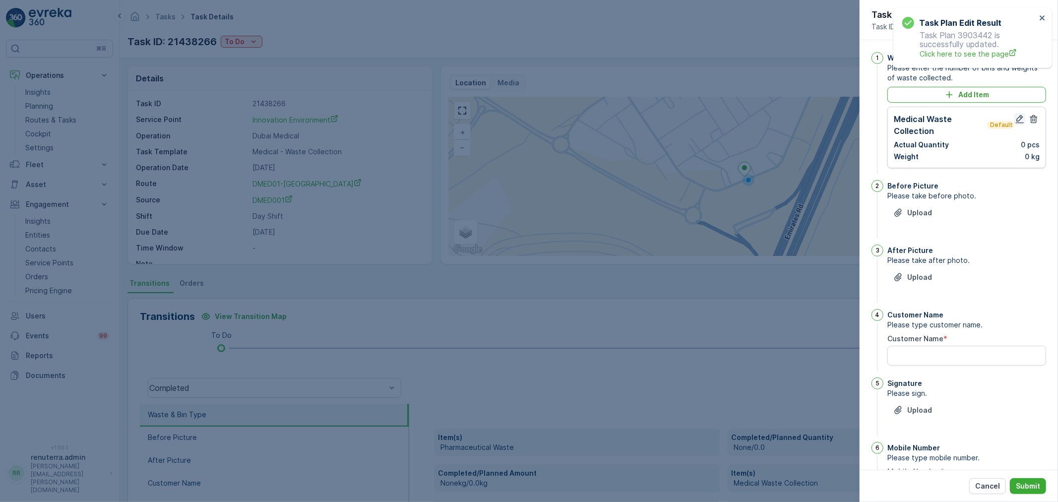
click at [1015, 124] on icon "button" at bounding box center [1020, 119] width 10 height 10
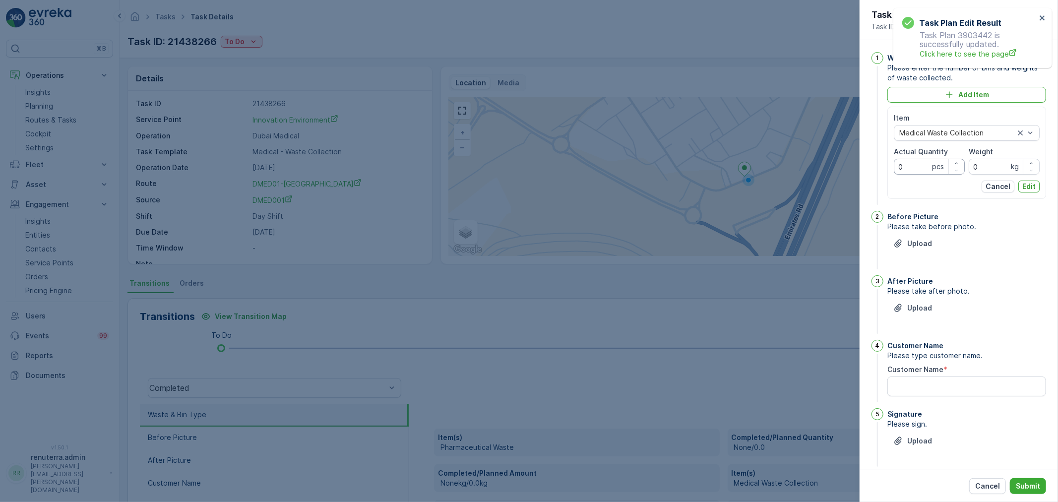
click at [920, 169] on Quantity "0" at bounding box center [929, 167] width 71 height 16
click at [919, 169] on Quantity "0" at bounding box center [929, 167] width 71 height 16
click at [919, 171] on Quantity "0" at bounding box center [929, 167] width 71 height 16
type Quantity "0"
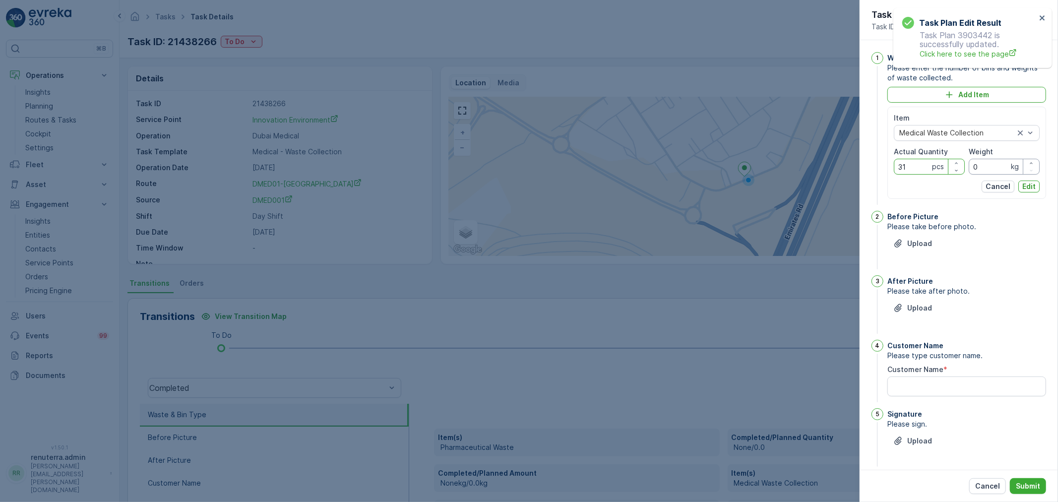
type Quantity "31"
click at [985, 165] on input "0" at bounding box center [1004, 167] width 71 height 16
type input "350"
click at [1035, 182] on button "Edit" at bounding box center [1028, 187] width 21 height 12
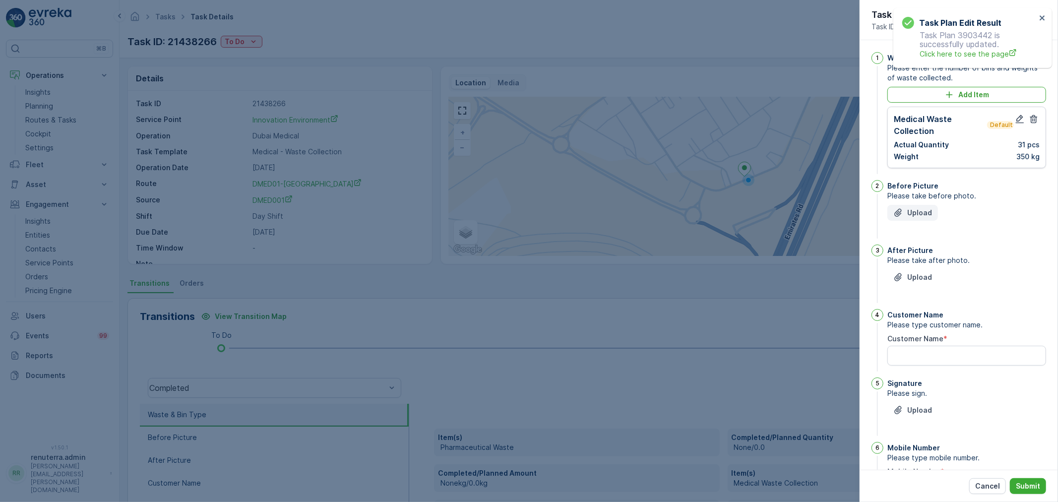
click at [924, 208] on p "Upload" at bounding box center [919, 213] width 25 height 10
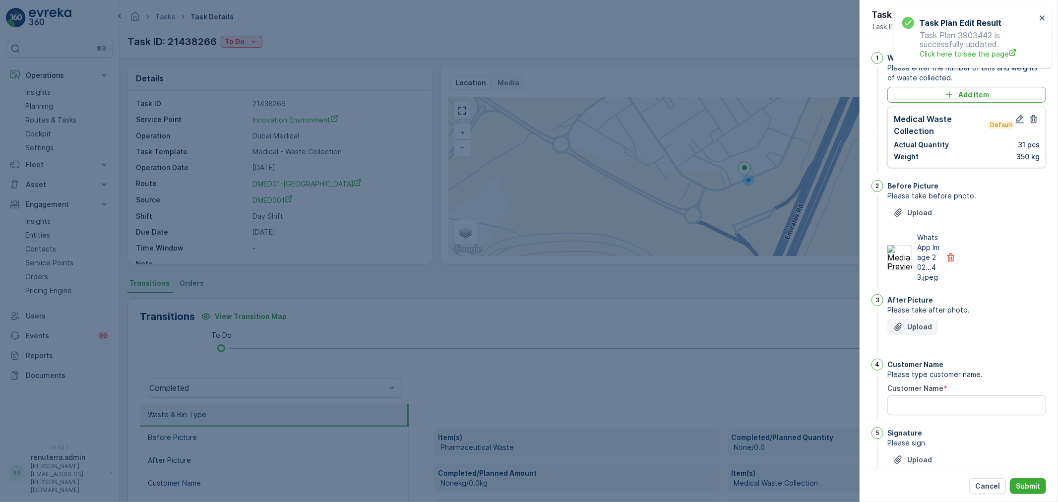
click at [914, 332] on p "Upload" at bounding box center [919, 327] width 25 height 10
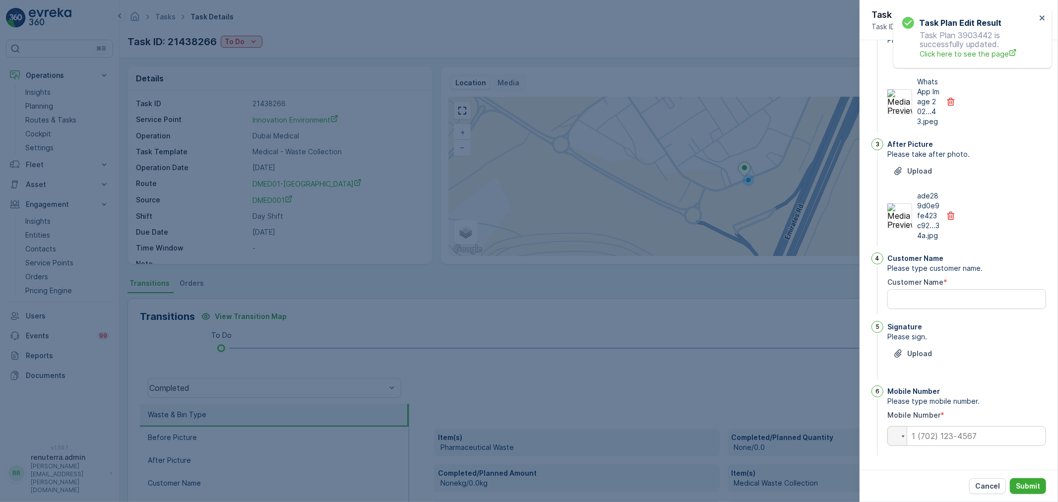
scroll to position [176, 0]
click at [942, 304] on Name "Customer Name" at bounding box center [966, 299] width 159 height 20
type Name "anil"
click at [908, 344] on div "Signature Please sign. Upload" at bounding box center [966, 351] width 159 height 61
click at [908, 349] on button "Upload" at bounding box center [912, 354] width 51 height 16
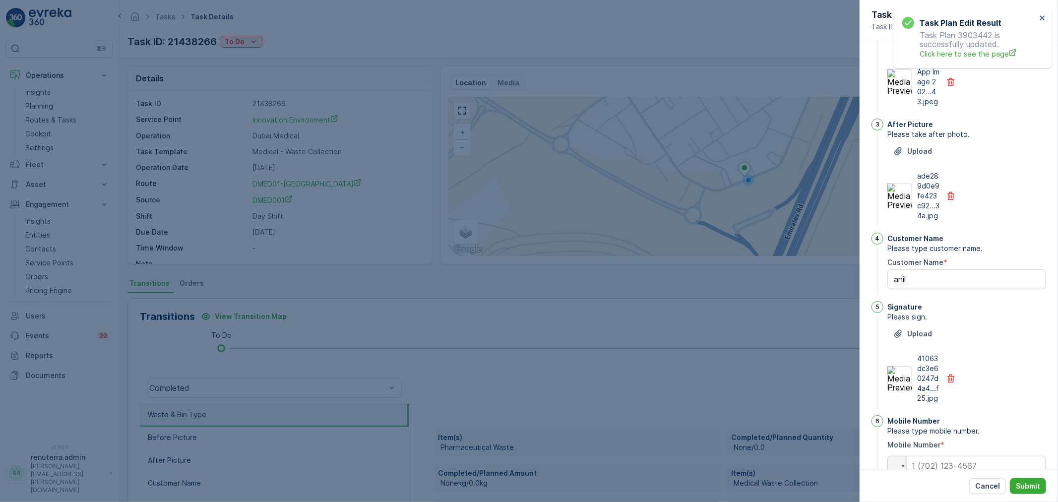
scroll to position [225, 0]
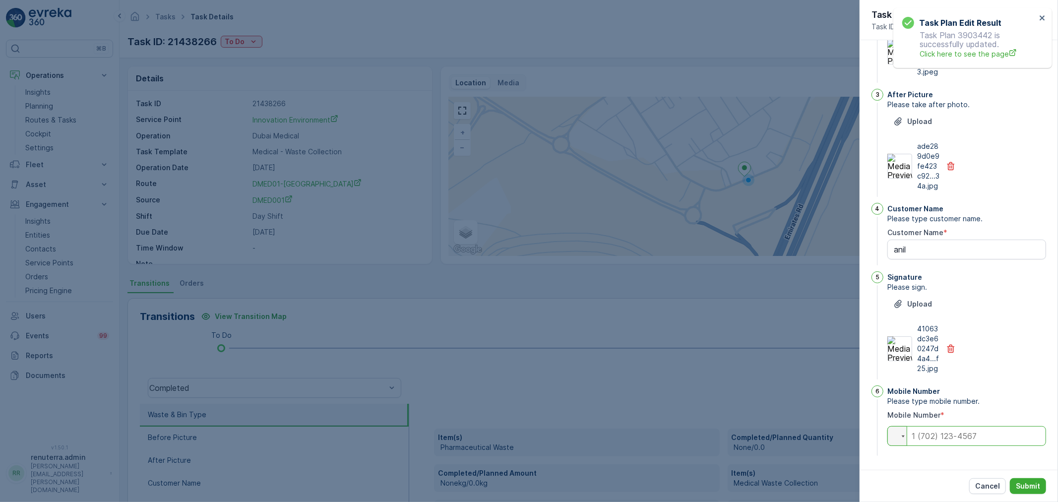
click at [948, 434] on input "tel" at bounding box center [966, 436] width 159 height 20
type input "0524044170"
click at [1018, 489] on p "Submit" at bounding box center [1028, 486] width 24 height 10
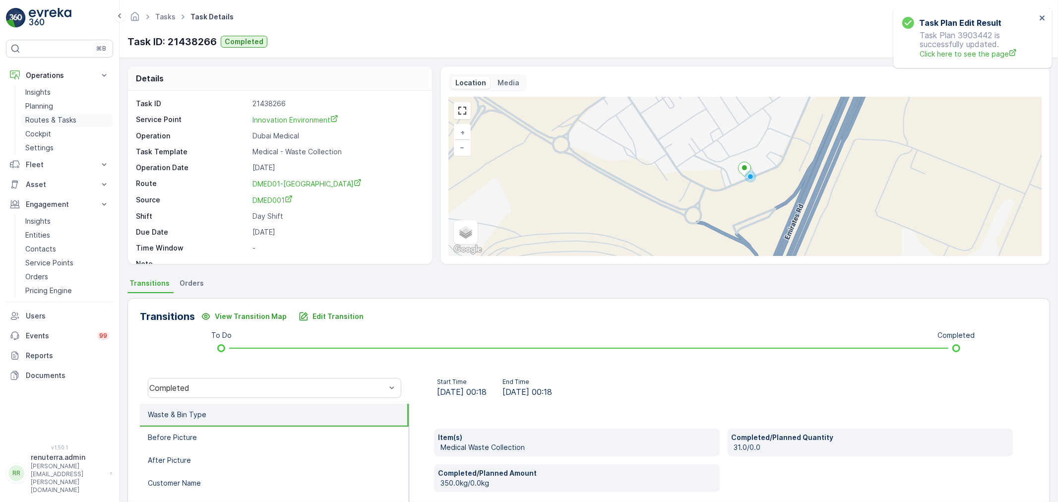
click at [69, 118] on p "Routes & Tasks" at bounding box center [50, 120] width 51 height 10
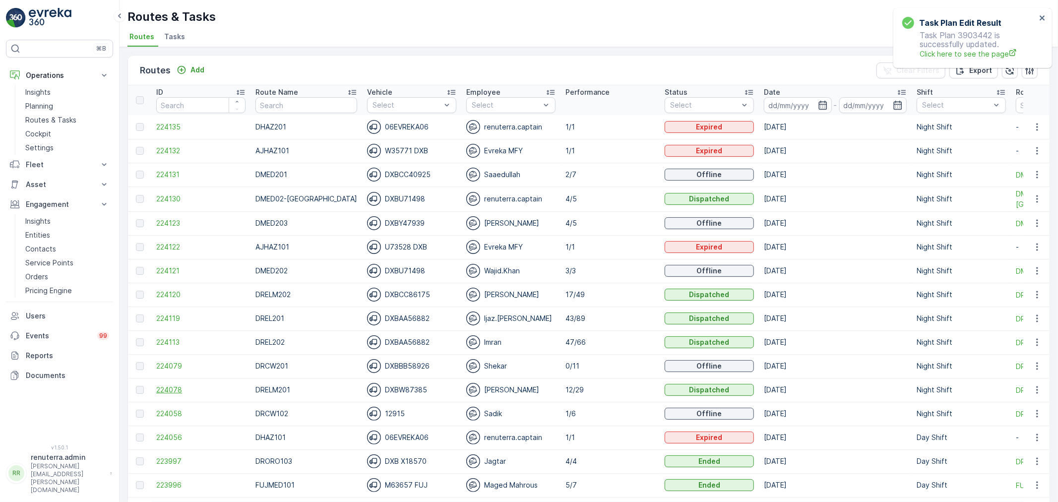
click at [165, 391] on span "224078" at bounding box center [200, 390] width 89 height 10
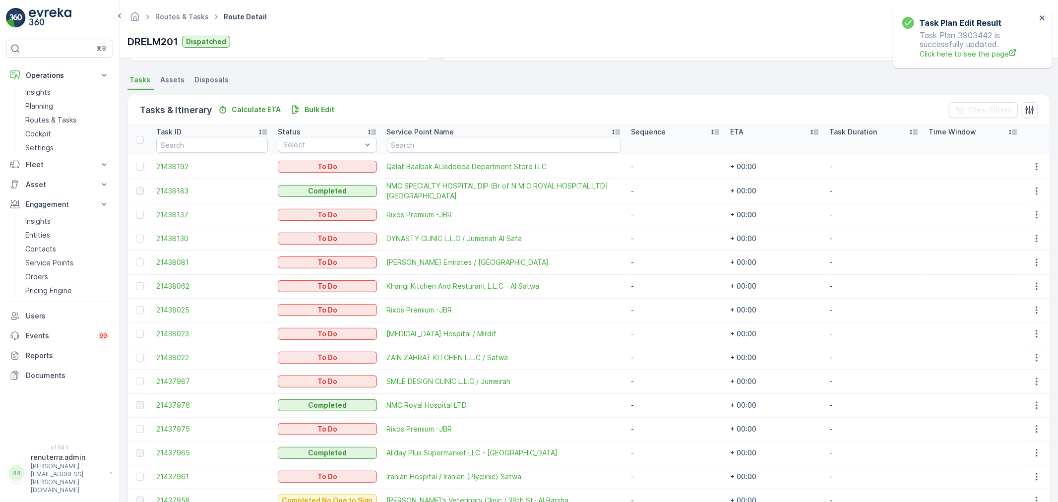
scroll to position [202, 0]
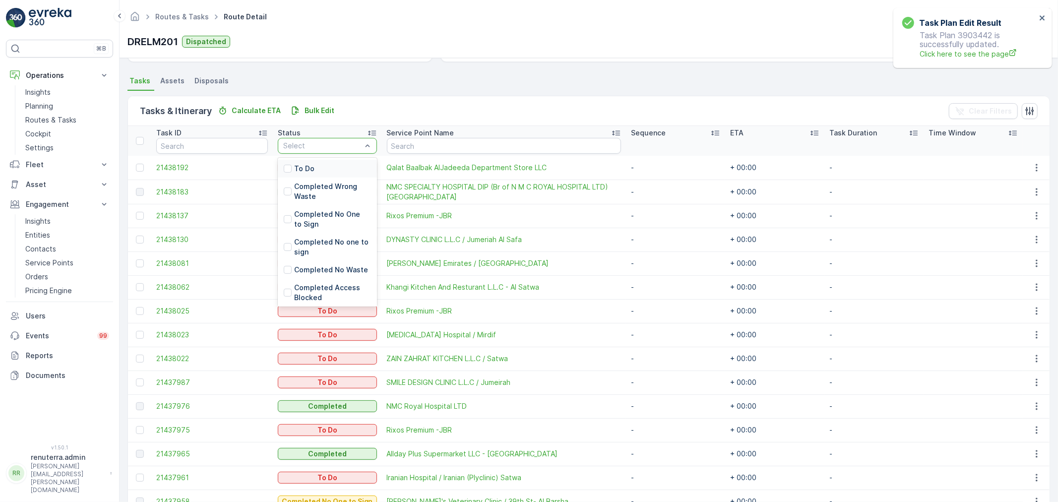
click at [311, 161] on div "To Do" at bounding box center [327, 169] width 99 height 18
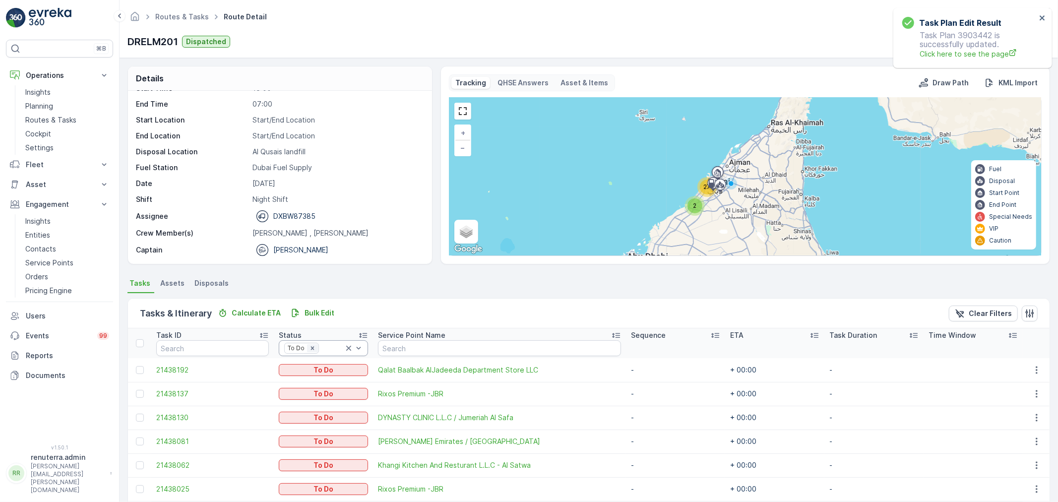
click at [311, 350] on icon "Remove To Do" at bounding box center [312, 348] width 7 height 7
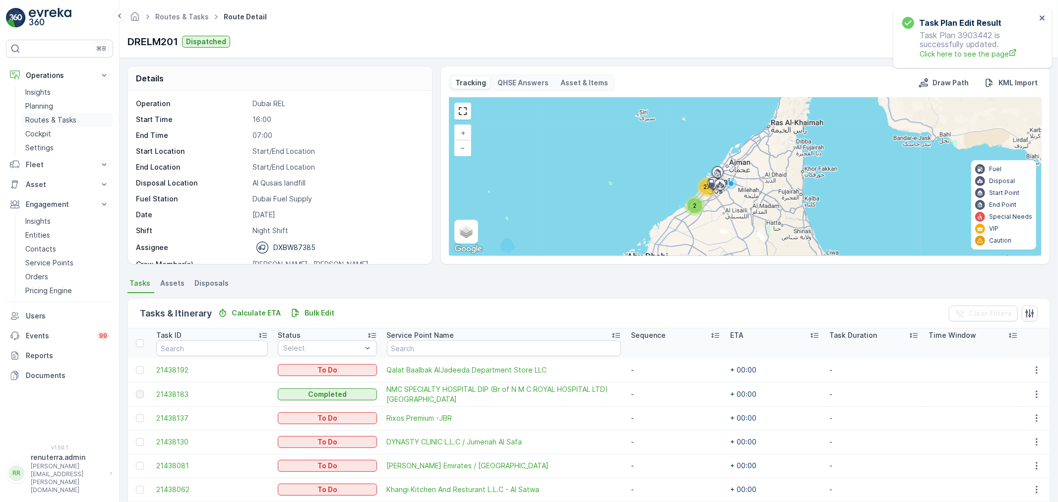
click at [46, 115] on p "Routes & Tasks" at bounding box center [50, 120] width 51 height 10
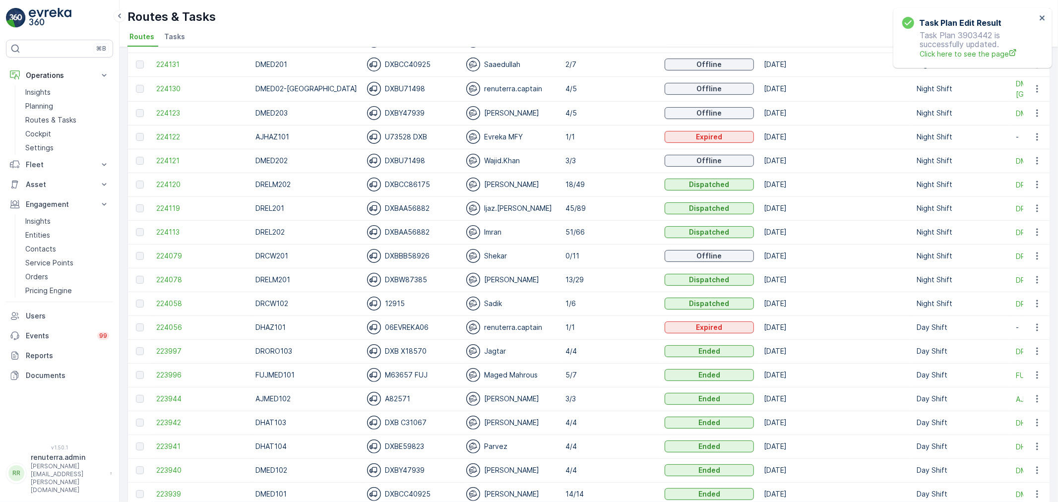
scroll to position [165, 0]
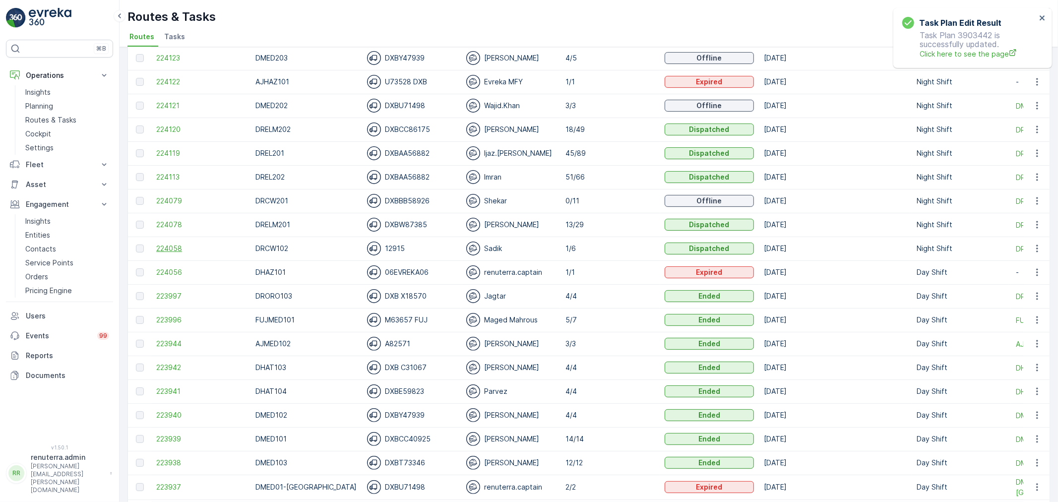
click at [167, 251] on span "224058" at bounding box center [200, 249] width 89 height 10
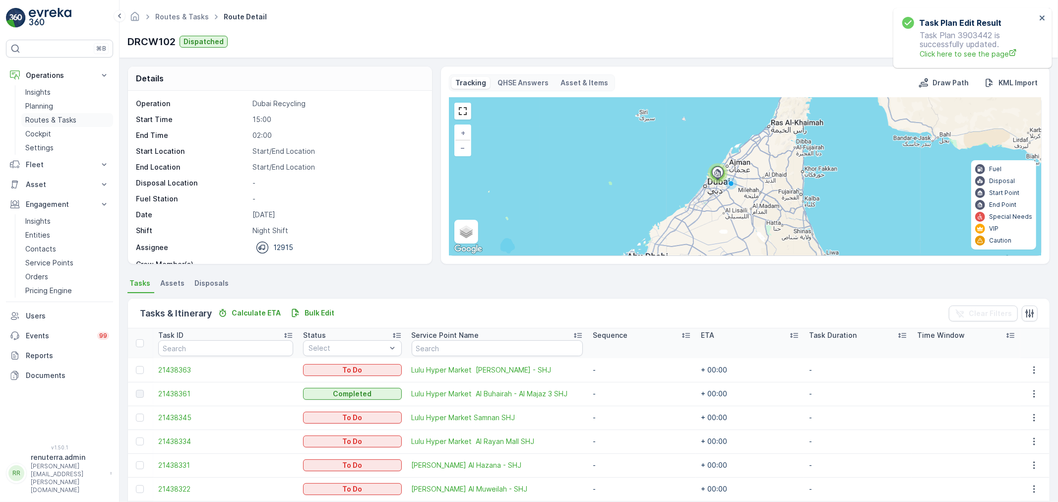
click at [51, 117] on p "Routes & Tasks" at bounding box center [50, 120] width 51 height 10
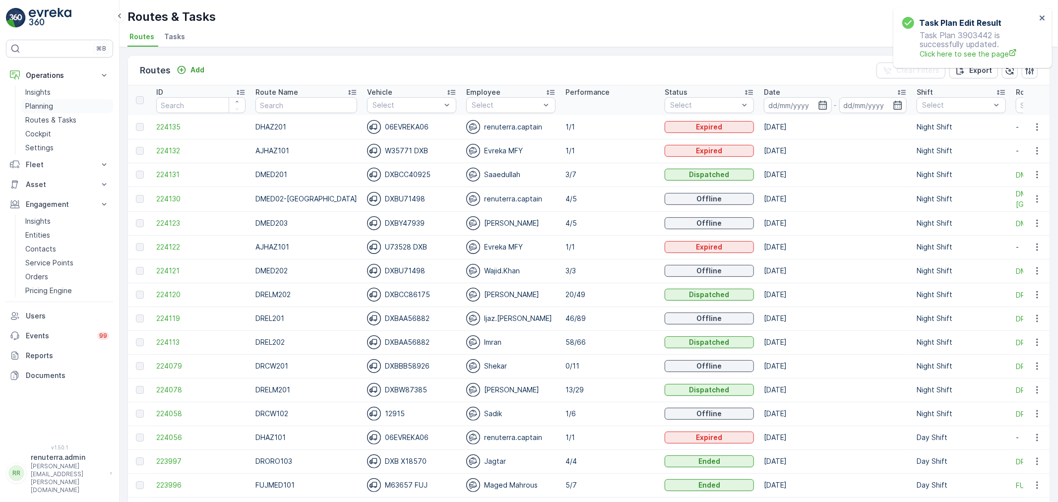
click at [54, 110] on link "Planning" at bounding box center [67, 106] width 92 height 14
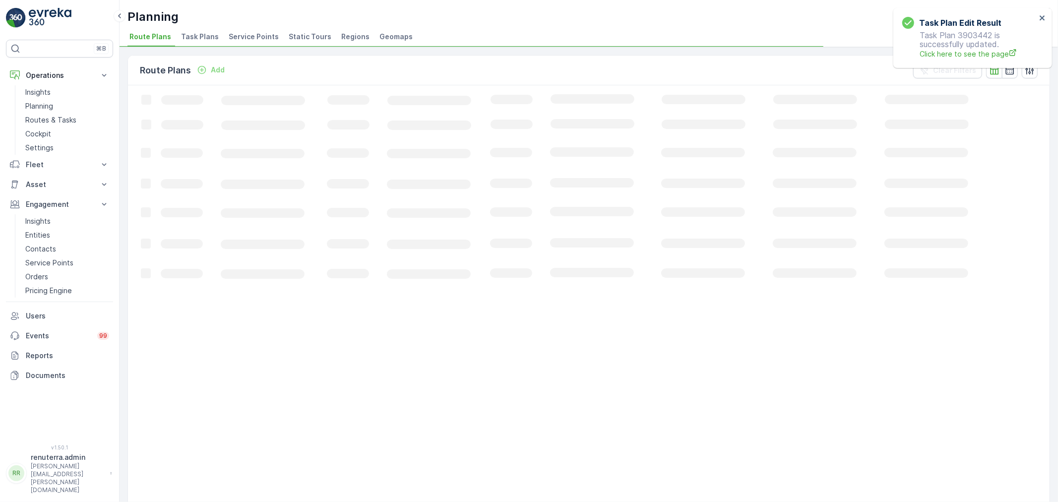
click at [269, 30] on li "Service Points" at bounding box center [255, 38] width 56 height 17
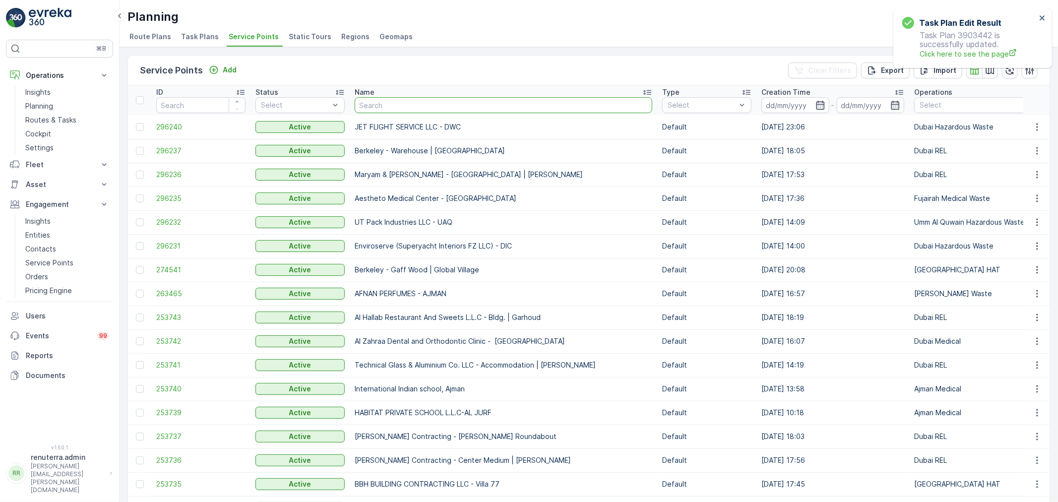
click at [394, 106] on input "text" at bounding box center [504, 105] width 298 height 16
type input "dubai soy"
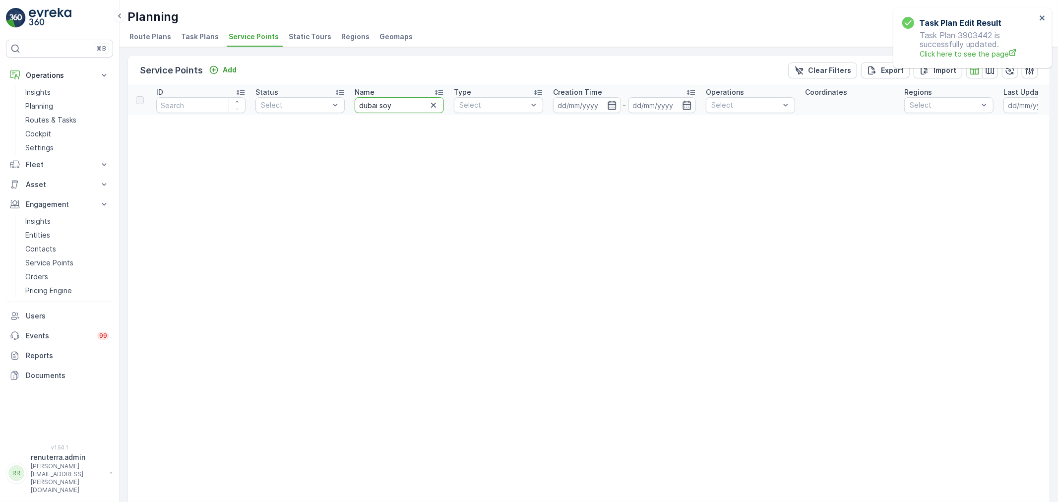
click at [394, 106] on input "dubai soy" at bounding box center [399, 105] width 89 height 16
type input "dubai soth"
drag, startPoint x: 402, startPoint y: 105, endPoint x: 319, endPoint y: 126, distance: 85.4
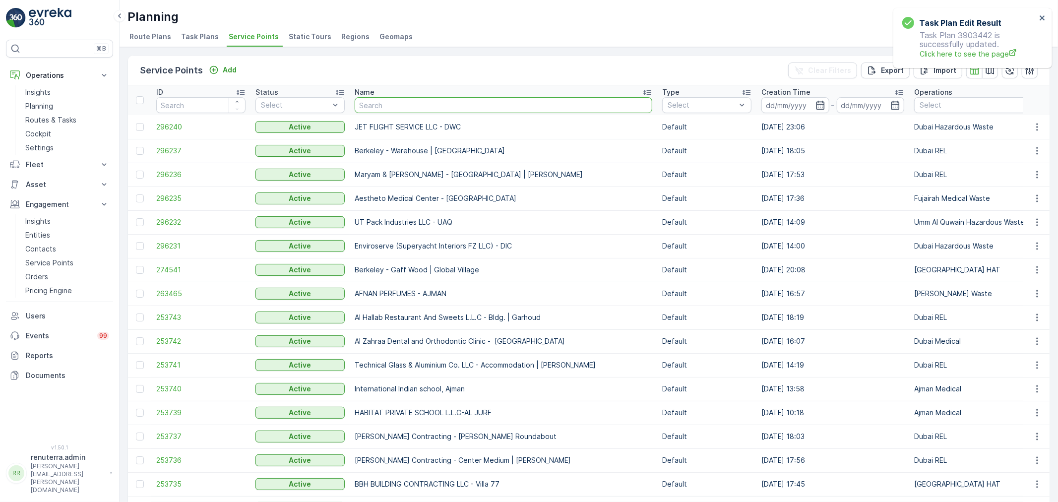
click at [363, 106] on input "text" at bounding box center [504, 105] width 298 height 16
type input "barsha"
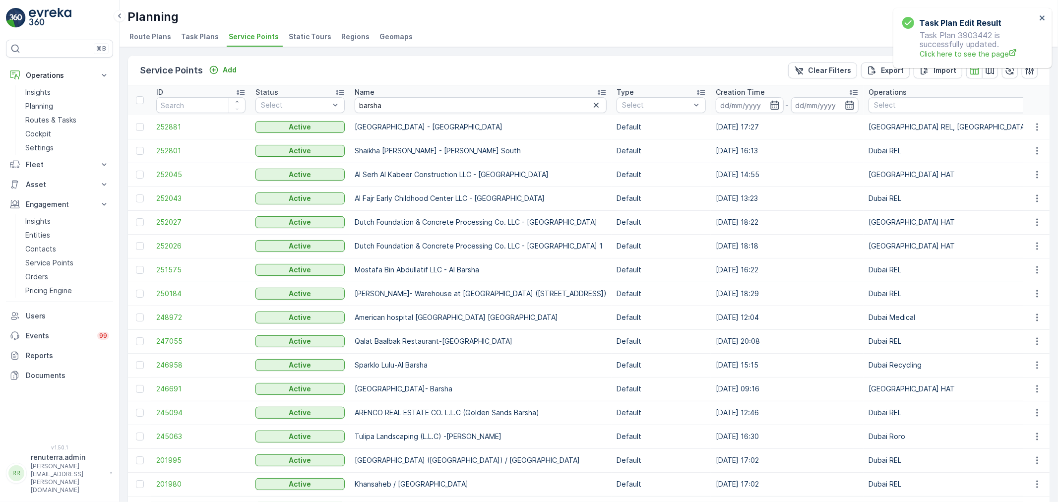
click at [170, 156] on td "252801" at bounding box center [200, 151] width 99 height 24
click at [174, 152] on span "252801" at bounding box center [200, 151] width 89 height 10
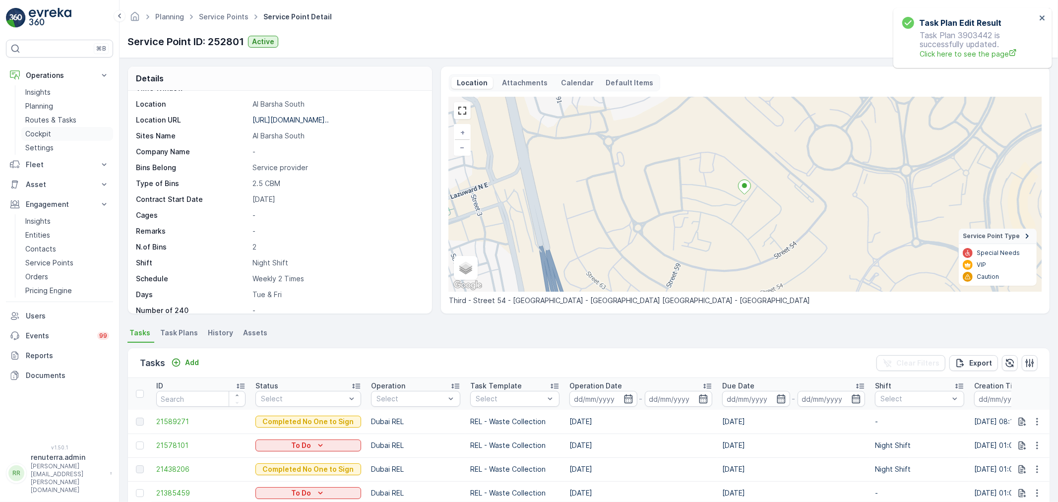
click at [70, 123] on p "Routes & Tasks" at bounding box center [50, 120] width 51 height 10
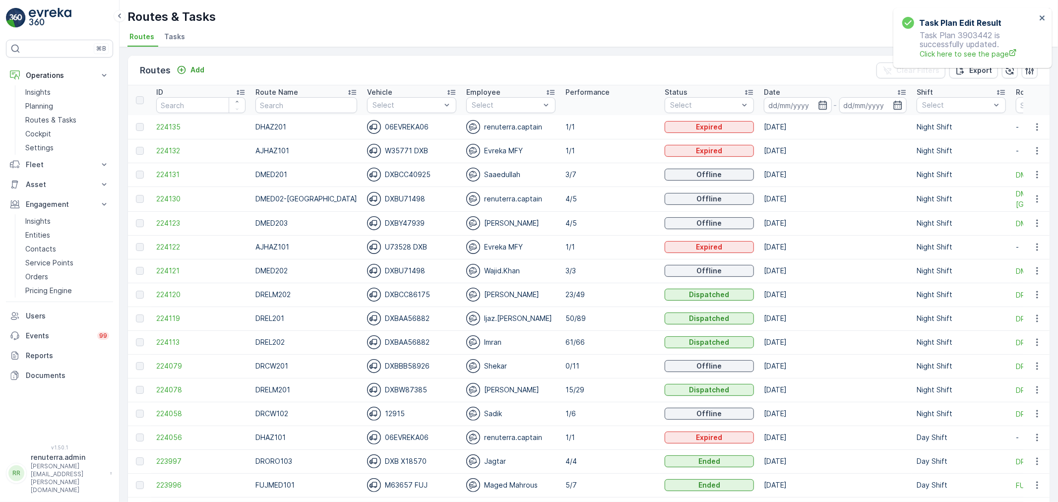
click at [168, 169] on td "224131" at bounding box center [200, 175] width 99 height 24
click at [175, 175] on span "224131" at bounding box center [200, 175] width 89 height 10
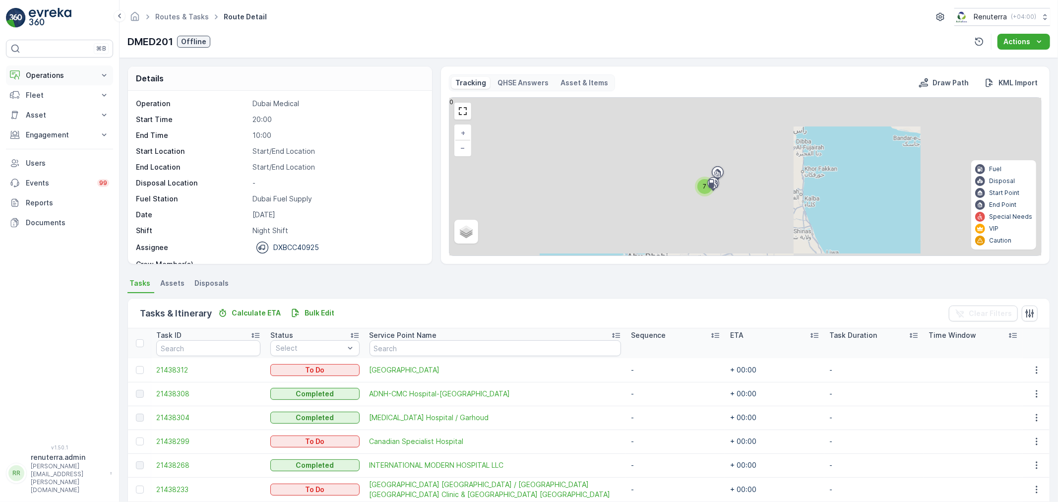
click at [68, 74] on p "Operations" at bounding box center [59, 75] width 67 height 10
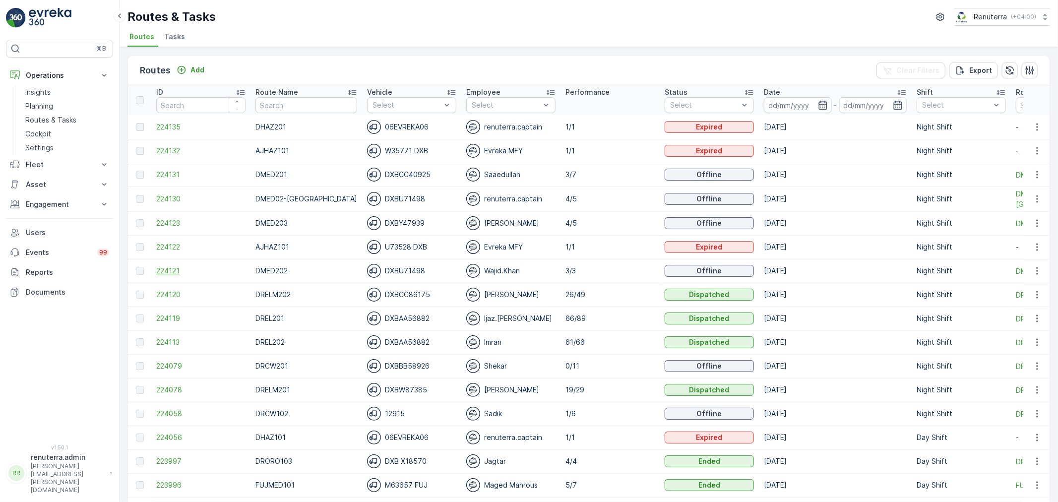
click at [161, 273] on span "224121" at bounding box center [200, 271] width 89 height 10
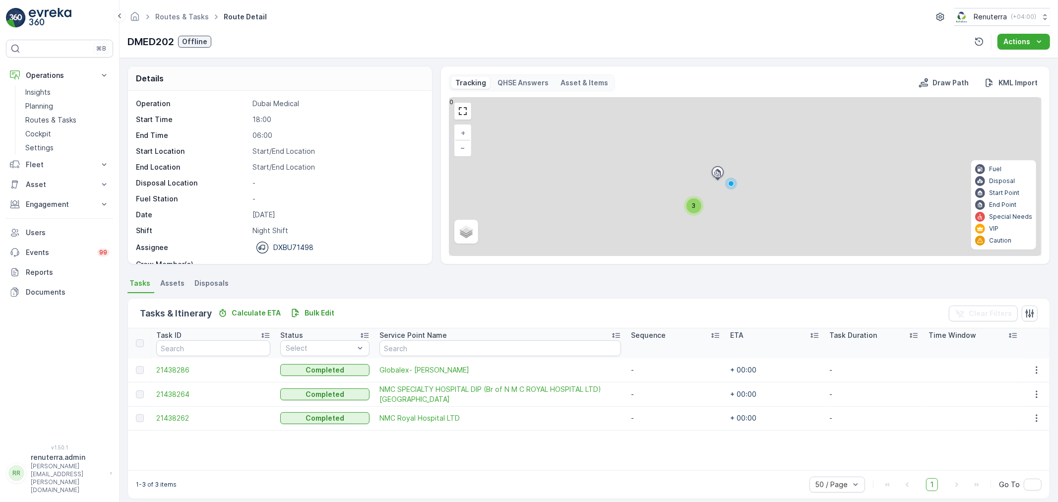
scroll to position [9, 0]
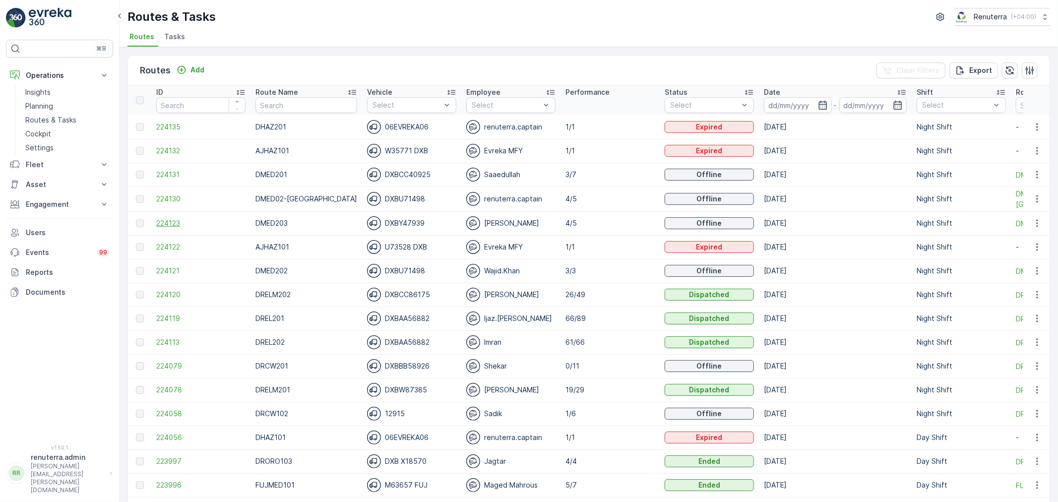
click at [171, 219] on span "224123" at bounding box center [200, 223] width 89 height 10
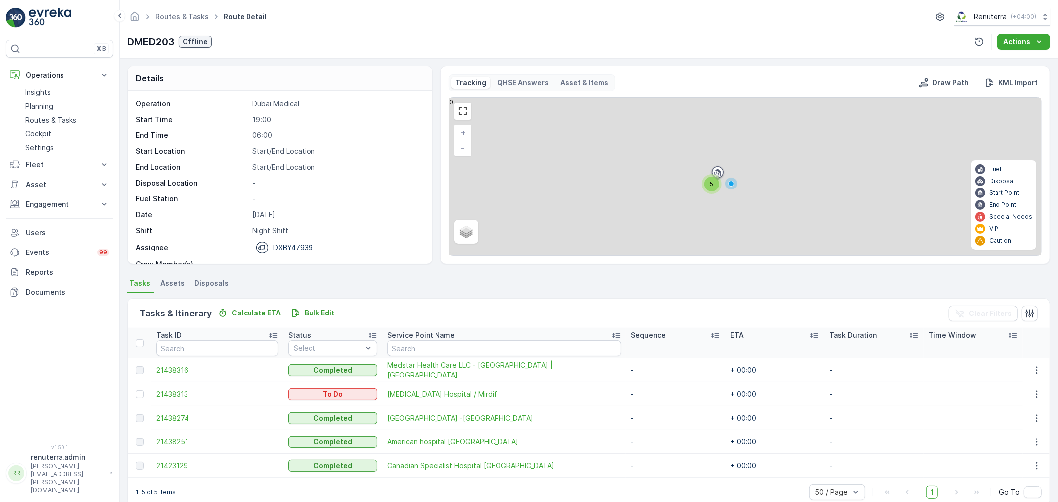
scroll to position [17, 0]
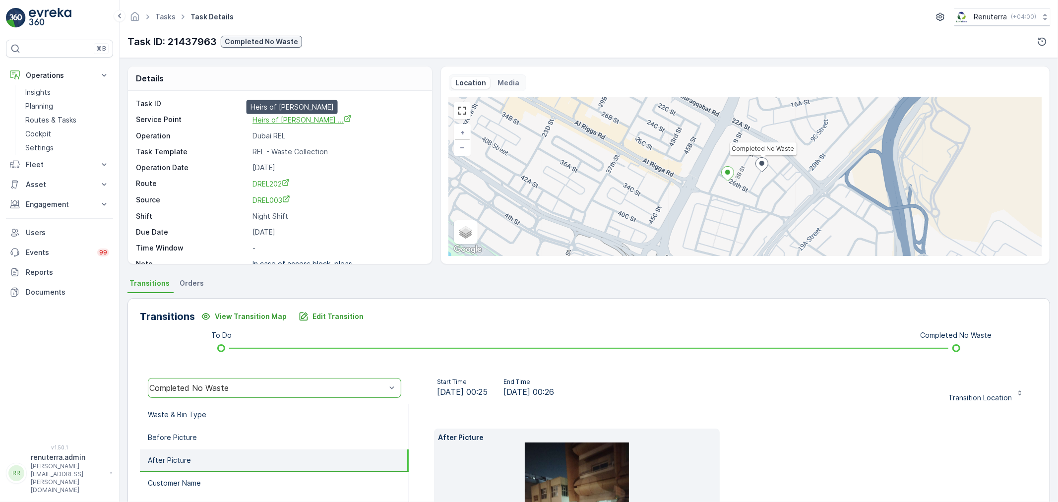
click at [324, 122] on span "Heirs of [PERSON_NAME] ..." at bounding box center [302, 120] width 99 height 8
drag, startPoint x: 249, startPoint y: 120, endPoint x: 370, endPoint y: 117, distance: 120.6
click at [370, 117] on div "Service Point Heirs of [PERSON_NAME] ... Heirs of [PERSON_NAME]" at bounding box center [279, 120] width 286 height 10
drag, startPoint x: 321, startPoint y: 123, endPoint x: 256, endPoint y: 105, distance: 66.9
click at [290, 124] on span "Heirs of [PERSON_NAME] ..." at bounding box center [302, 120] width 99 height 8
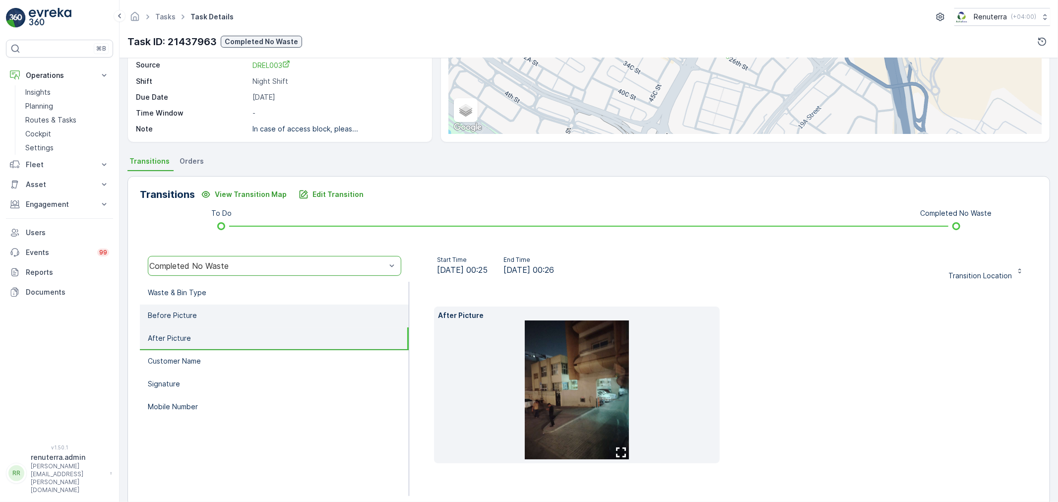
scroll to position [139, 0]
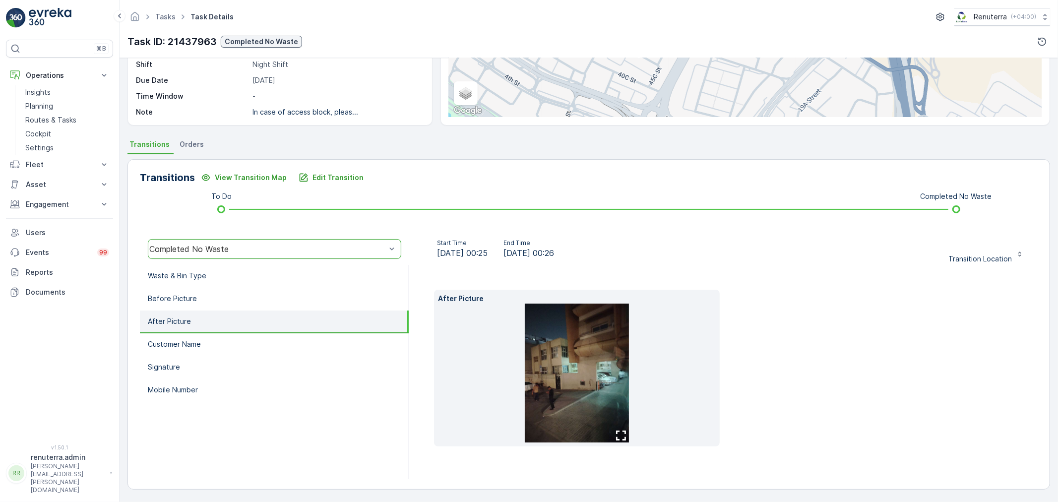
click at [238, 249] on div "Completed No Waste" at bounding box center [267, 249] width 237 height 9
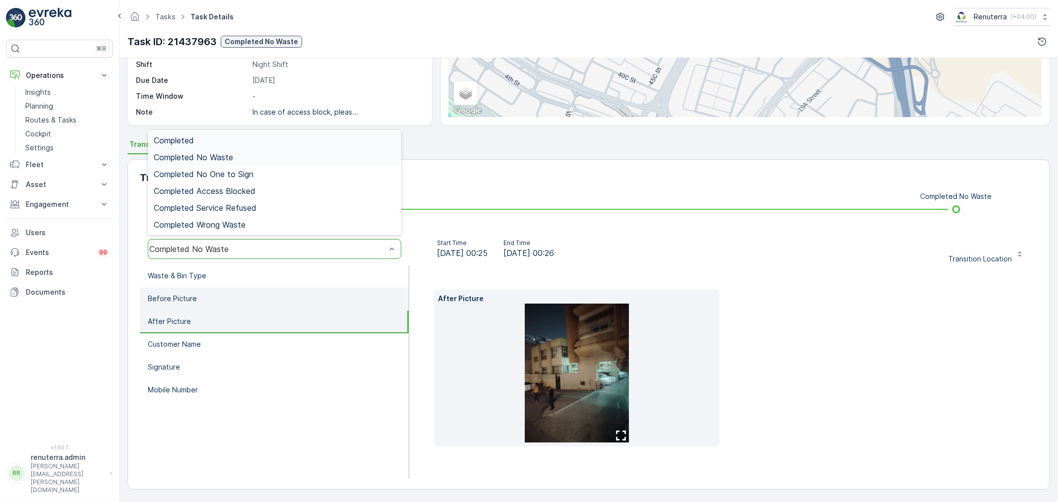
click at [192, 294] on p "Before Picture" at bounding box center [172, 299] width 49 height 10
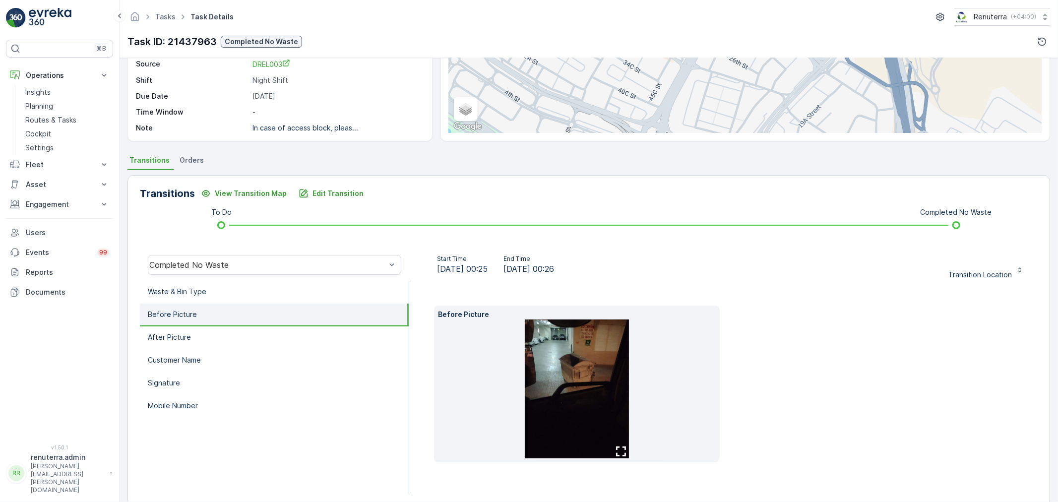
click at [579, 423] on img at bounding box center [577, 388] width 104 height 139
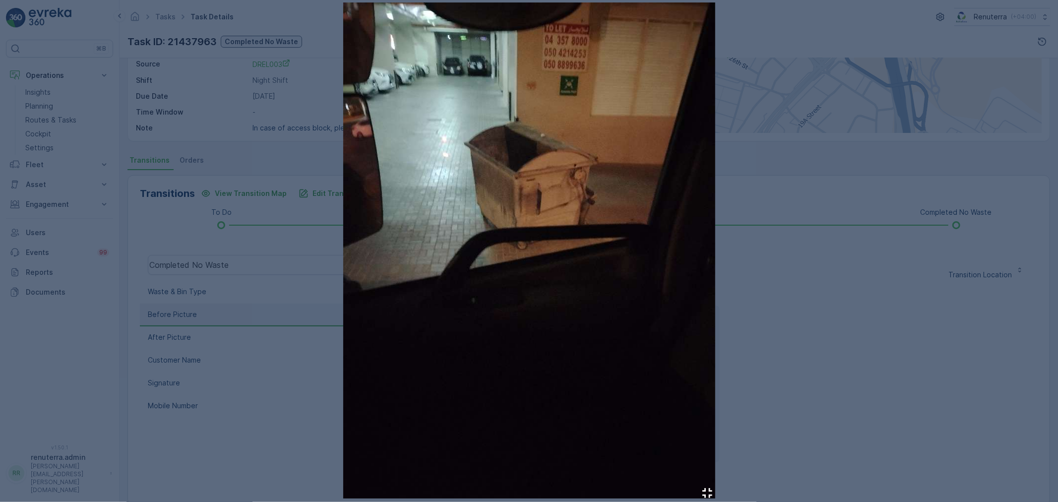
drag, startPoint x: 286, startPoint y: 182, endPoint x: 303, endPoint y: 182, distance: 17.4
click at [290, 182] on div at bounding box center [529, 251] width 1058 height 502
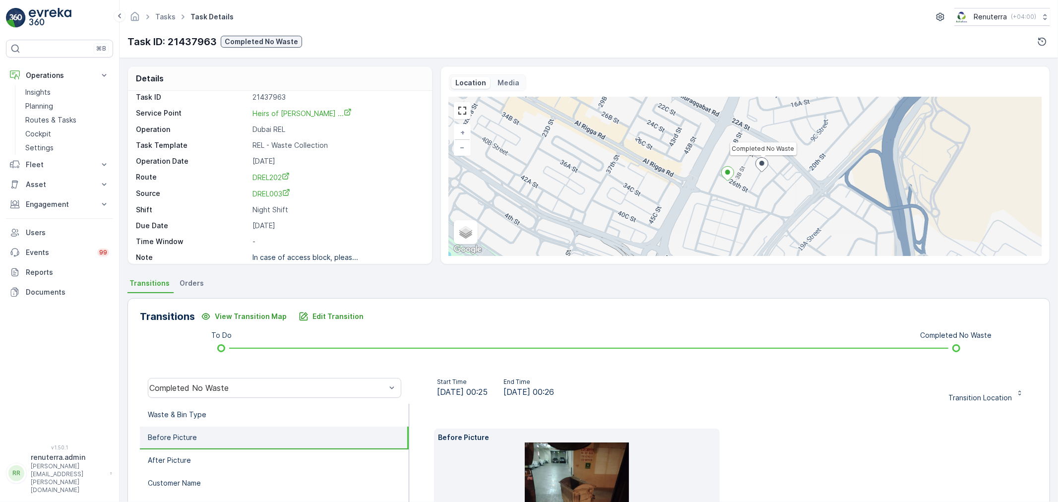
scroll to position [0, 0]
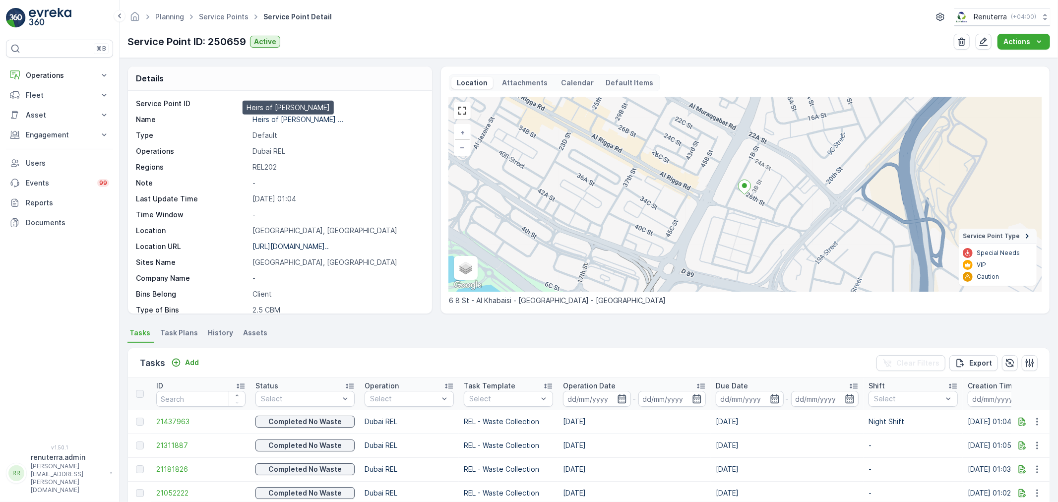
click at [325, 120] on p "Heirs of [PERSON_NAME] ..." at bounding box center [298, 119] width 91 height 8
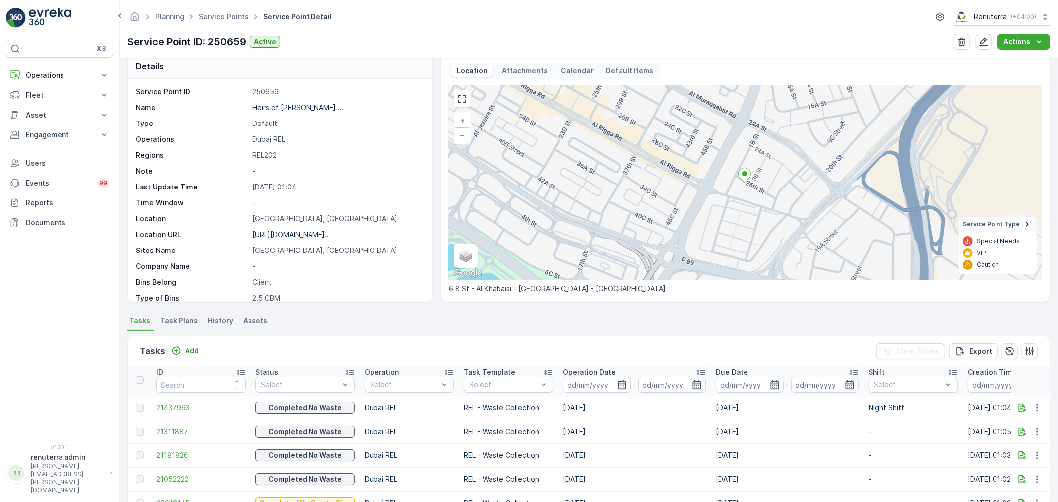
scroll to position [110, 0]
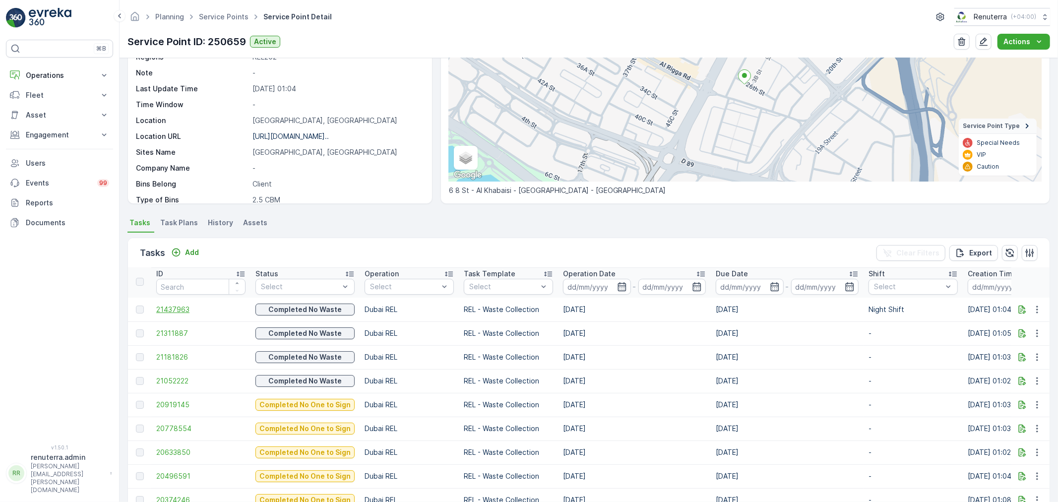
click at [164, 309] on span "21437963" at bounding box center [200, 310] width 89 height 10
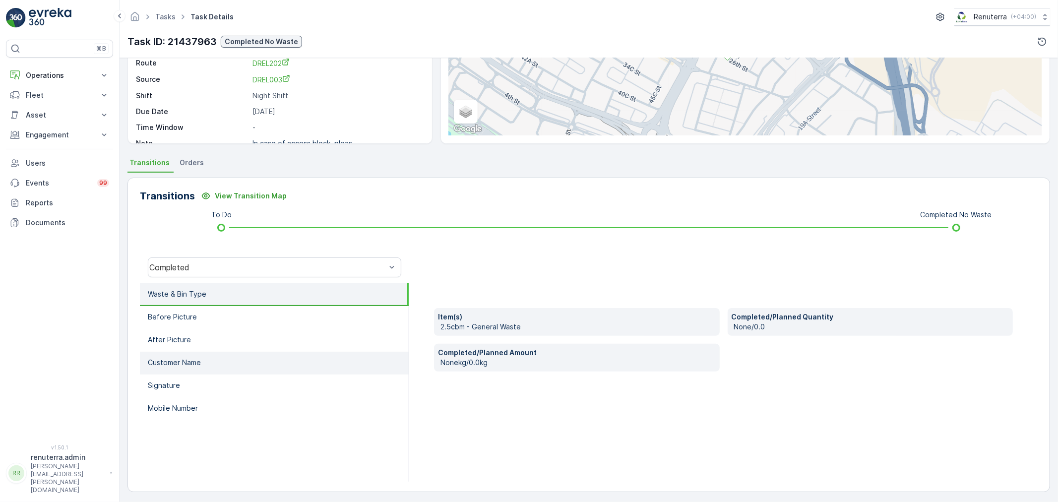
scroll to position [123, 0]
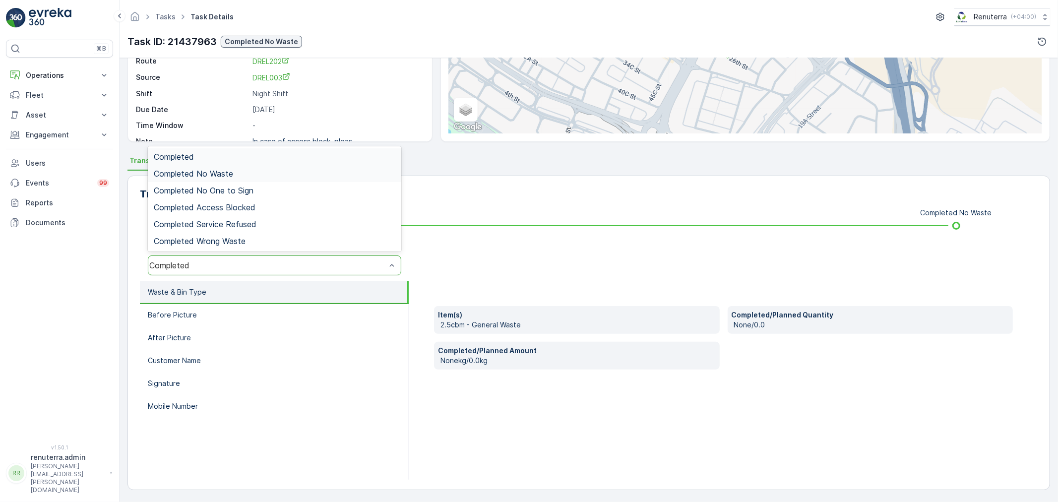
click at [226, 177] on div "Completed No Waste" at bounding box center [274, 173] width 253 height 17
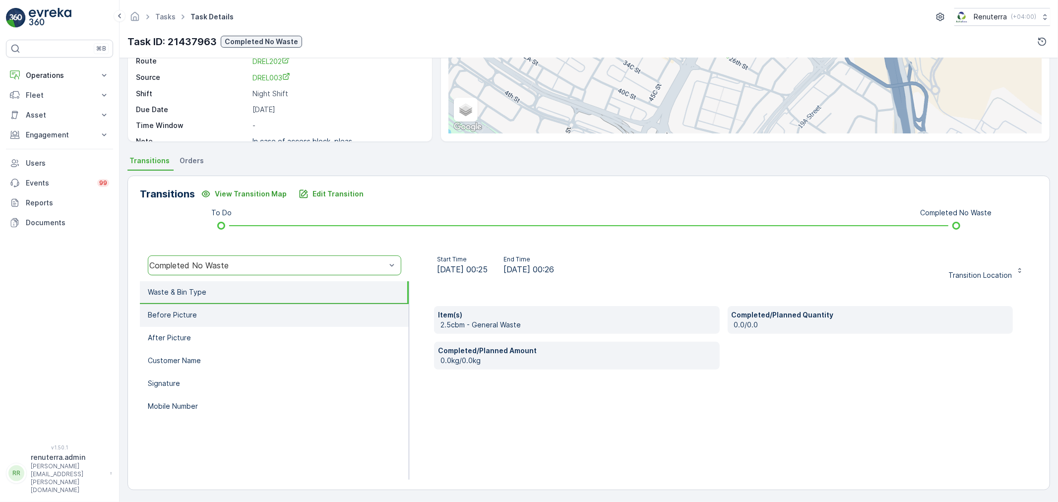
click at [245, 319] on li "Before Picture" at bounding box center [274, 315] width 269 height 23
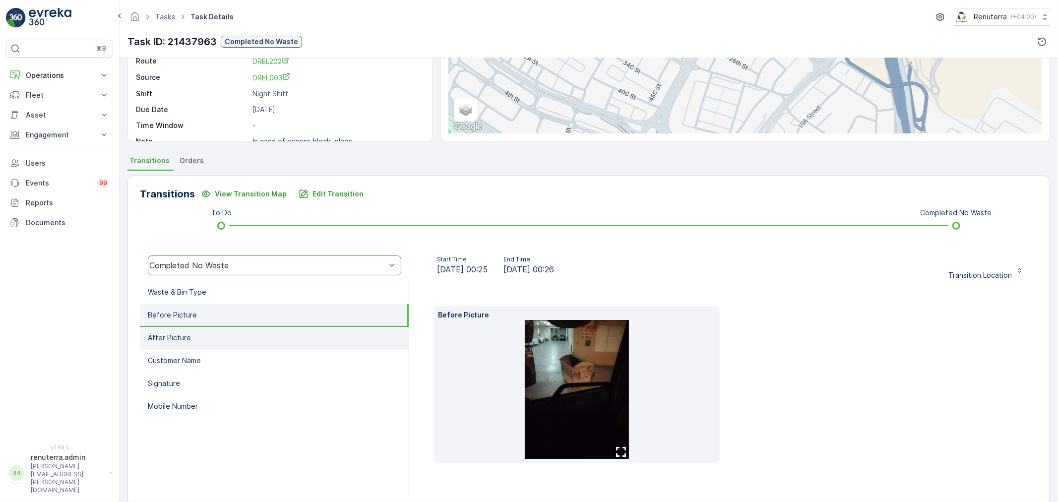
click at [235, 334] on li "After Picture" at bounding box center [274, 338] width 269 height 23
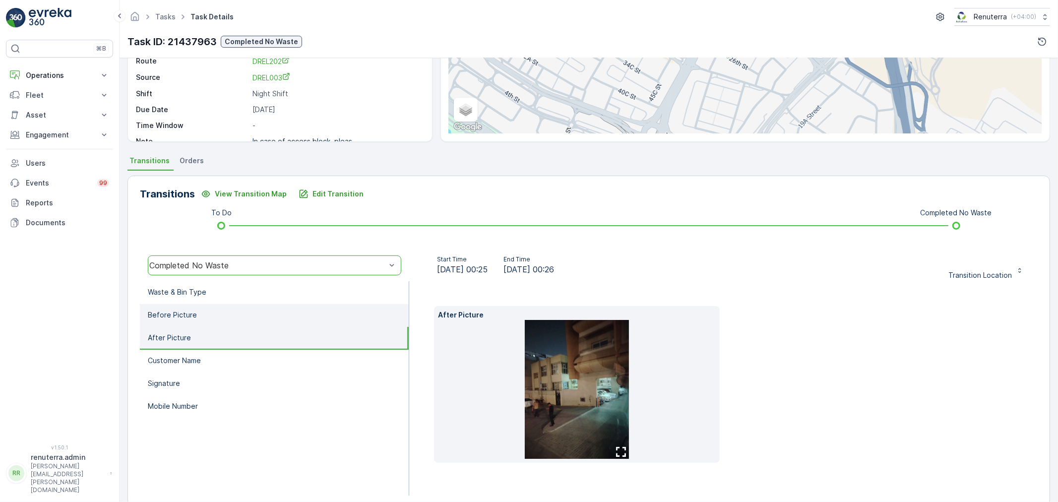
click at [231, 308] on li "Before Picture" at bounding box center [274, 315] width 269 height 23
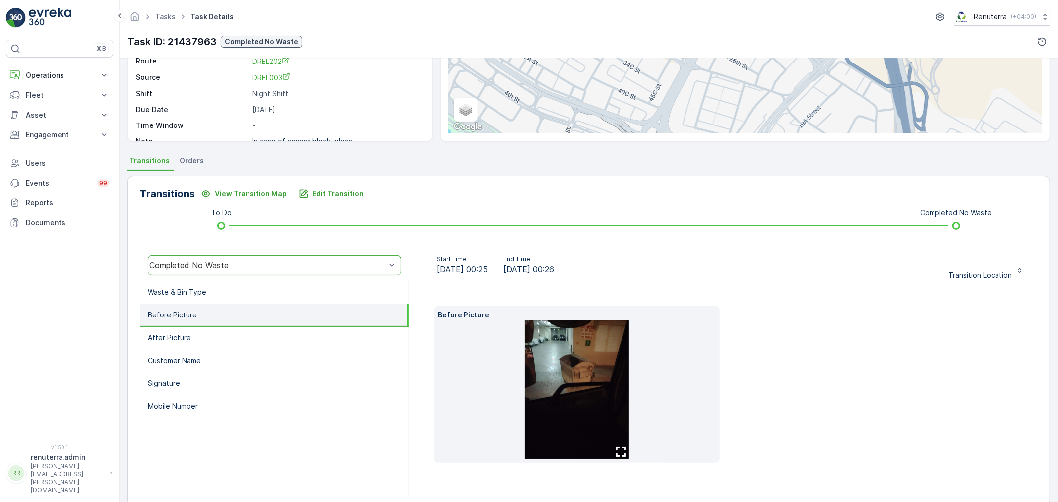
click at [579, 360] on img at bounding box center [577, 389] width 104 height 139
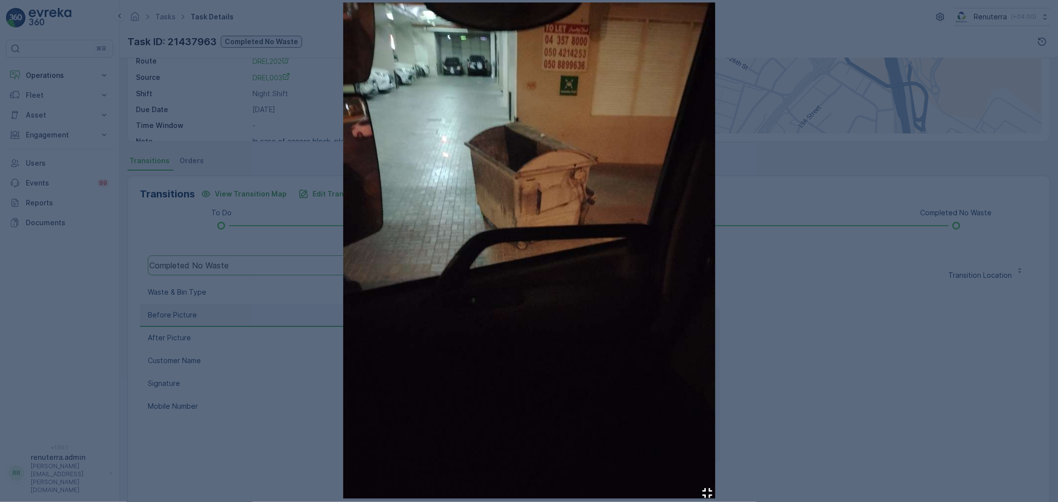
drag, startPoint x: 832, startPoint y: 186, endPoint x: 765, endPoint y: 199, distance: 67.8
click at [830, 186] on div at bounding box center [529, 251] width 1058 height 502
